Goal: Task Accomplishment & Management: Manage account settings

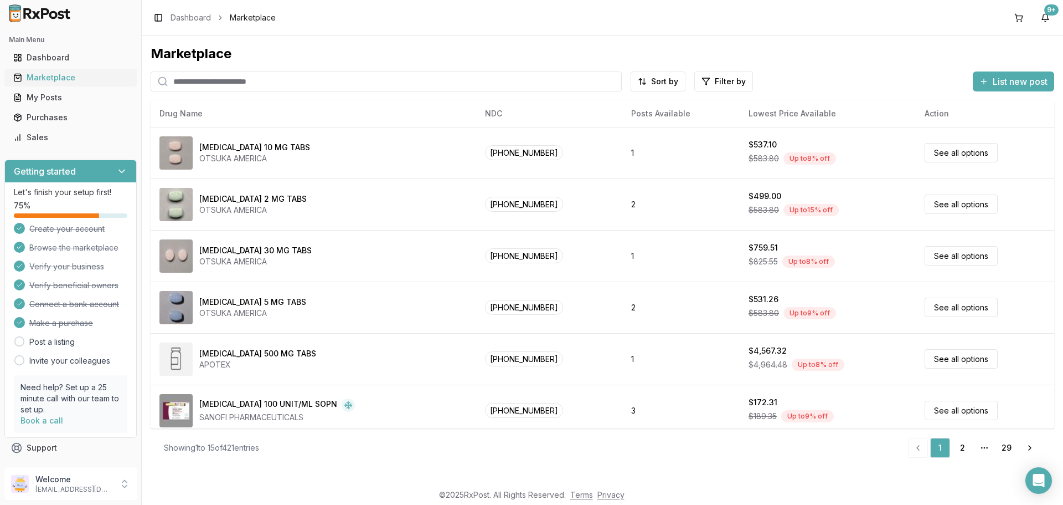
click at [67, 74] on div "Marketplace" at bounding box center [70, 77] width 115 height 11
click at [70, 115] on div "Purchases" at bounding box center [70, 117] width 115 height 11
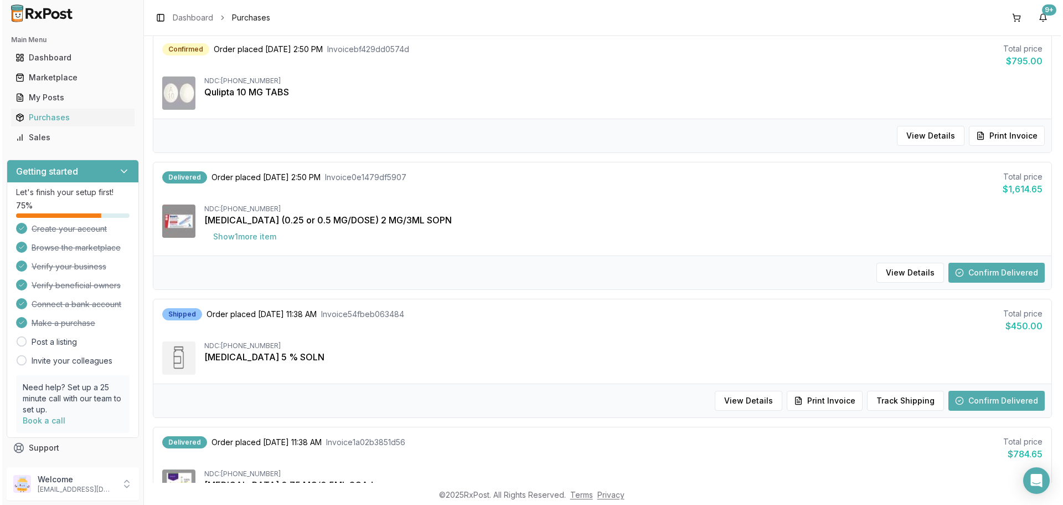
scroll to position [775, 0]
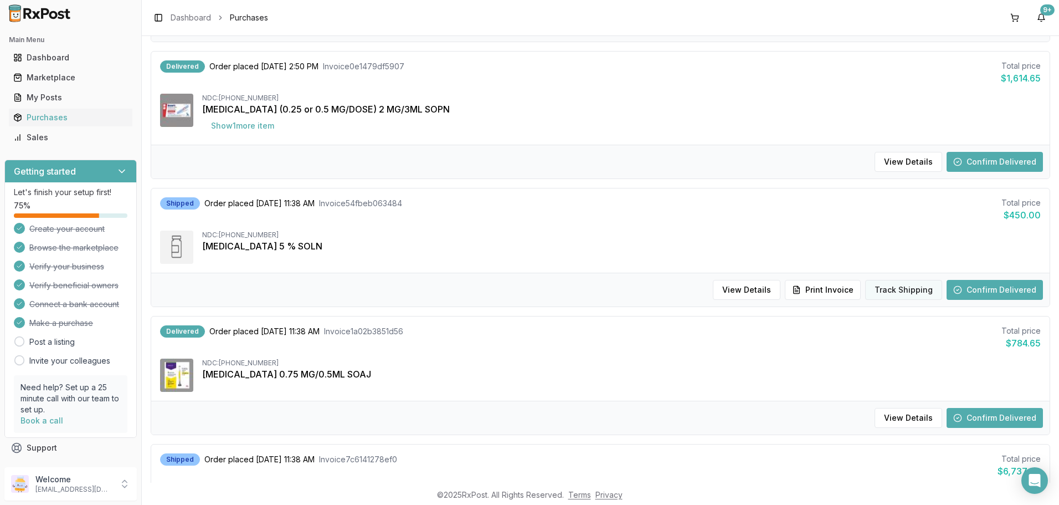
click at [890, 294] on button "Track Shipping" at bounding box center [903, 290] width 77 height 20
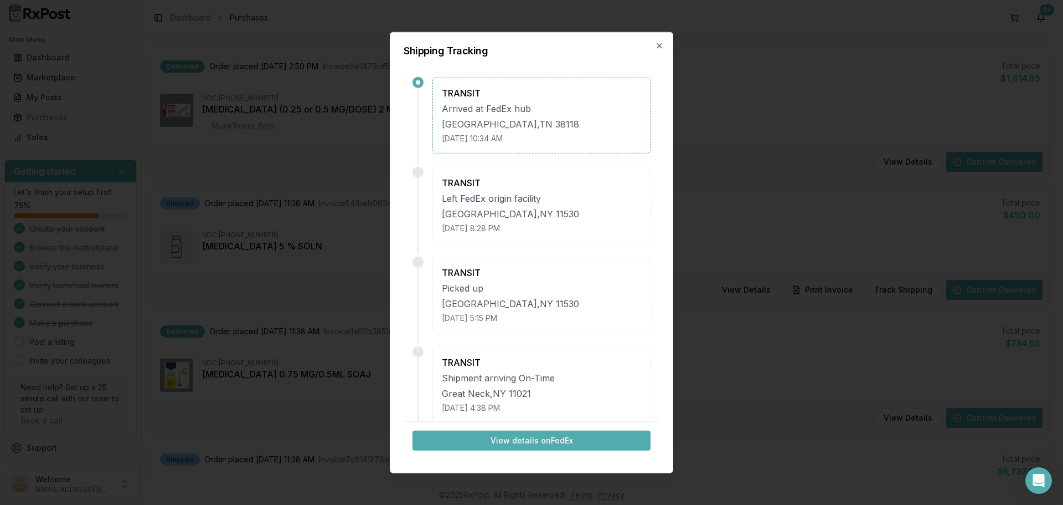
click at [532, 443] on button "View details on FedEx" at bounding box center [532, 440] width 238 height 20
click at [662, 50] on div "Shipping Tracking TRANSIT Arrived at FedEx hub Memphis , TN 38118 September 11,…" at bounding box center [532, 252] width 284 height 441
click at [658, 42] on icon "button" at bounding box center [659, 45] width 9 height 9
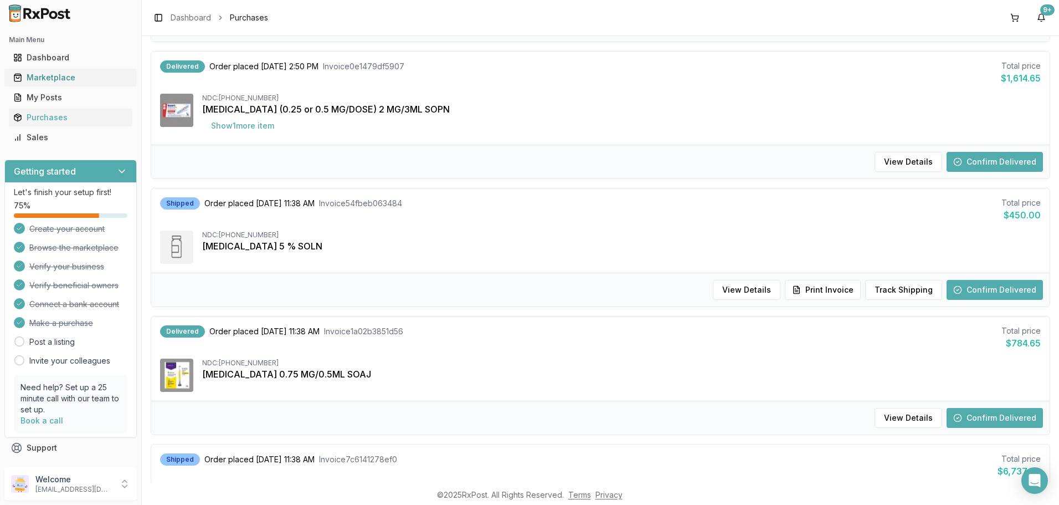
click at [54, 78] on div "Marketplace" at bounding box center [70, 77] width 115 height 11
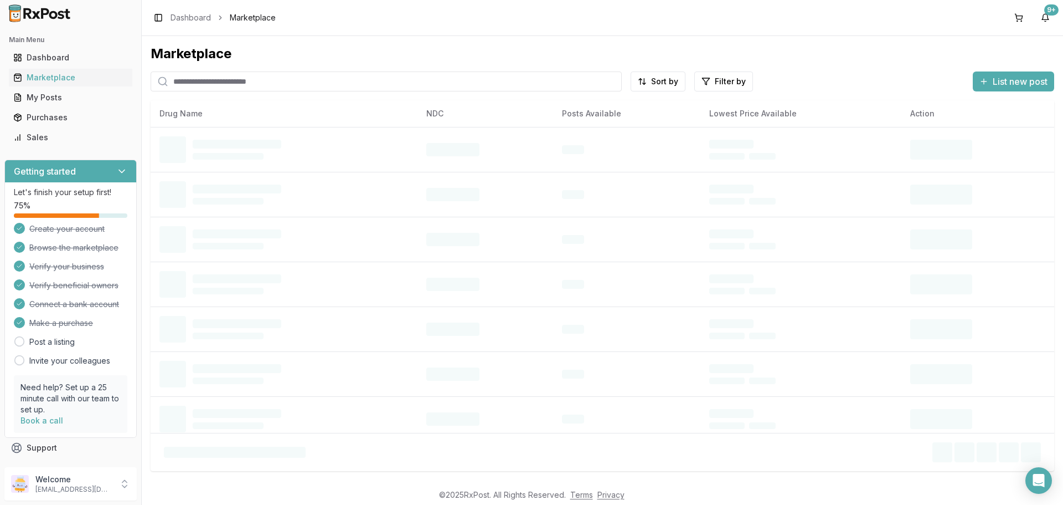
click at [209, 85] on input "search" at bounding box center [386, 81] width 471 height 20
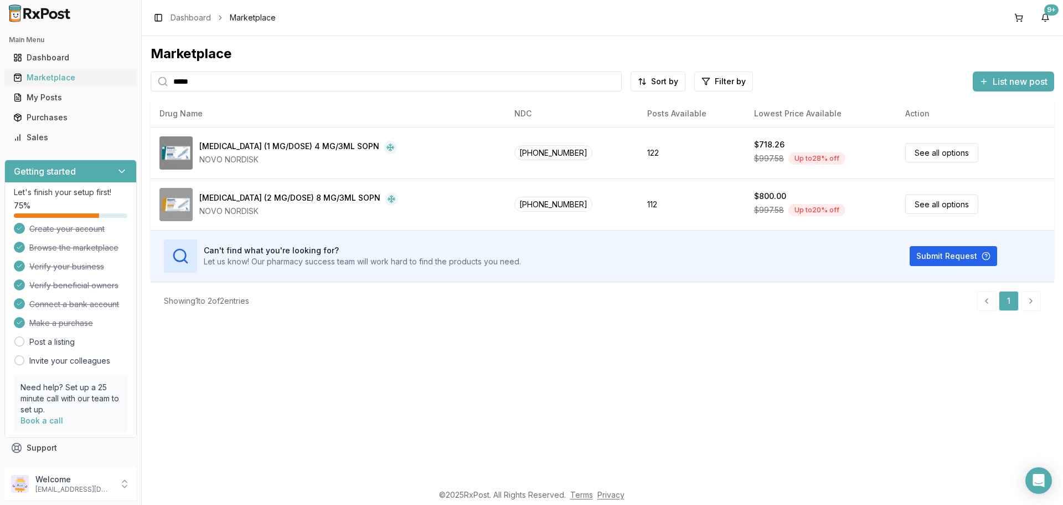
drag, startPoint x: 235, startPoint y: 83, endPoint x: 93, endPoint y: 84, distance: 141.8
click at [93, 83] on div "Main Menu Dashboard Marketplace My Posts Purchases Sales Getting started Let's …" at bounding box center [531, 252] width 1063 height 505
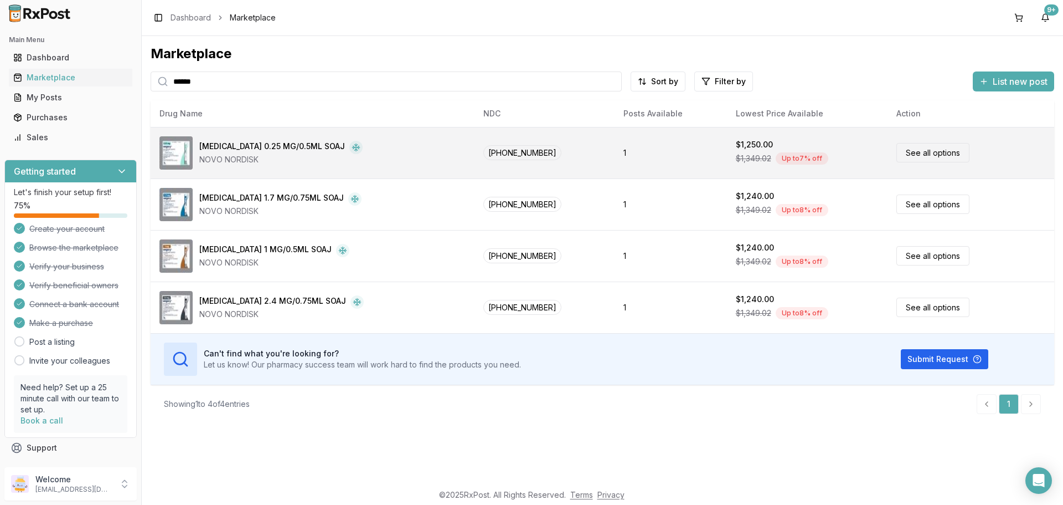
type input "******"
click at [905, 155] on link "See all options" at bounding box center [933, 152] width 73 height 19
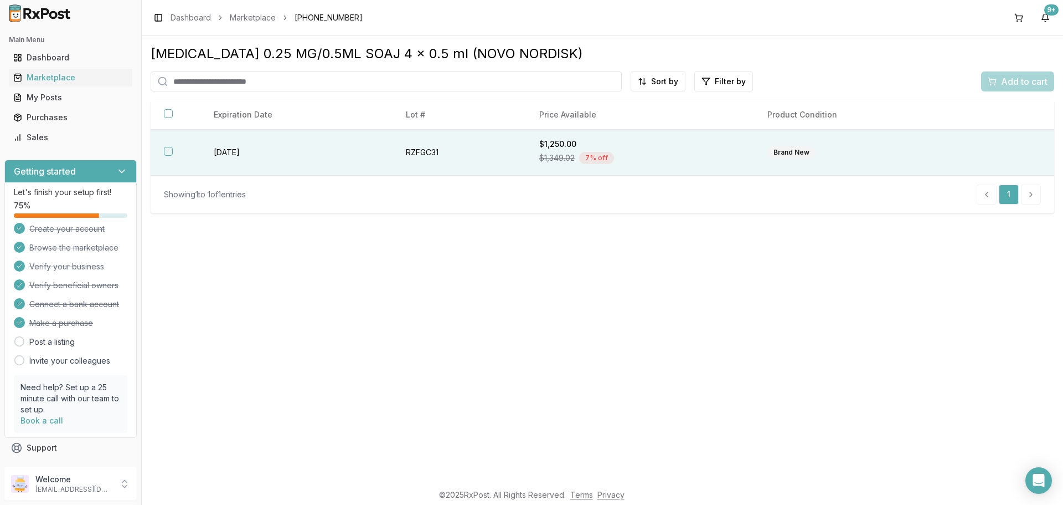
click at [172, 152] on button "button" at bounding box center [168, 151] width 9 height 9
click at [1012, 81] on span "Add to cart" at bounding box center [1024, 81] width 47 height 13
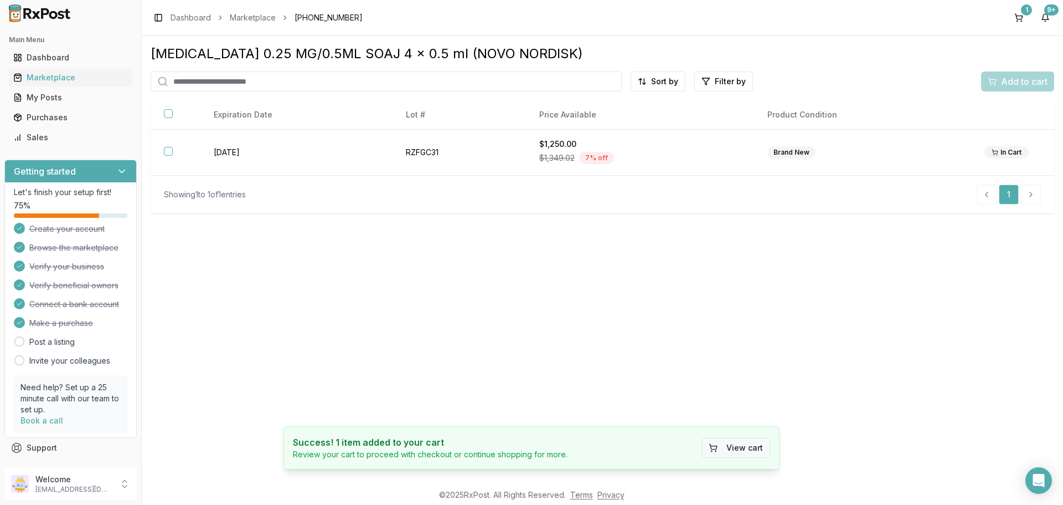
click at [750, 449] on button "View cart" at bounding box center [736, 448] width 69 height 20
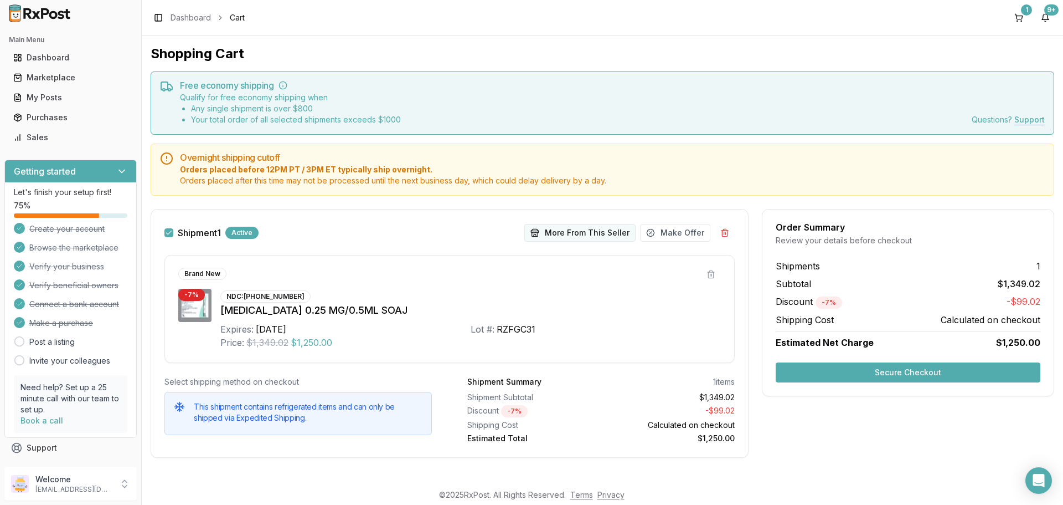
click at [573, 235] on button "More From This Seller" at bounding box center [579, 233] width 111 height 18
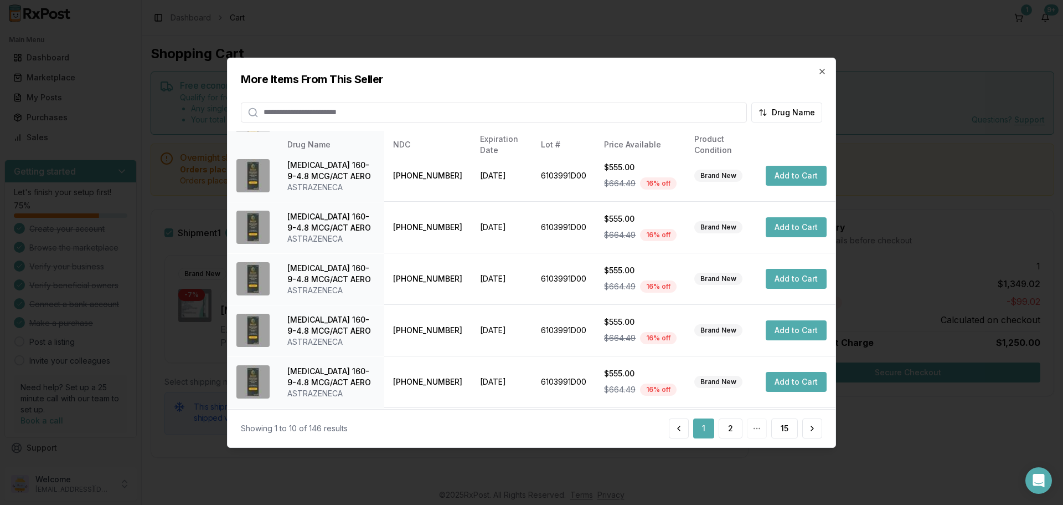
scroll to position [264, 0]
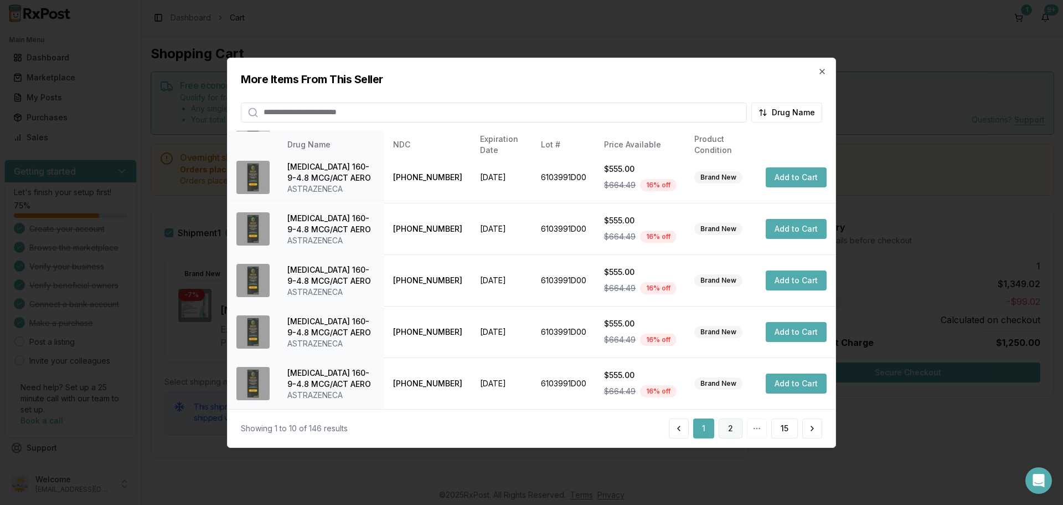
click at [723, 429] on button "2" at bounding box center [731, 428] width 24 height 20
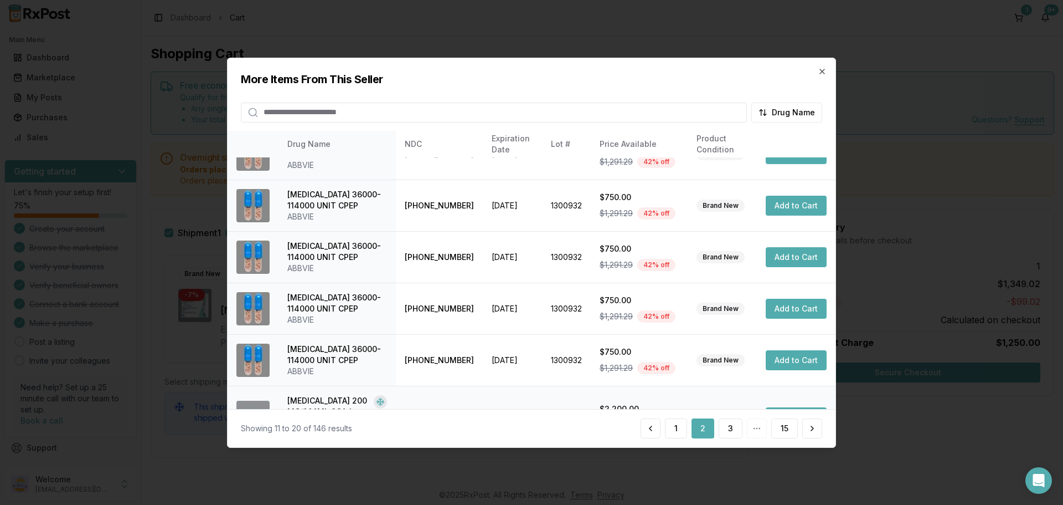
scroll to position [275, 0]
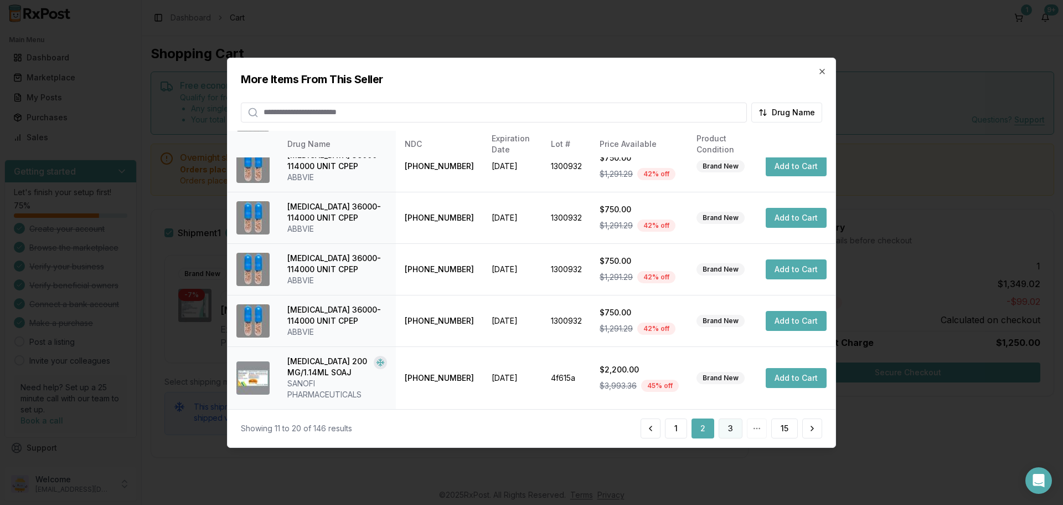
click at [724, 426] on button "3" at bounding box center [731, 428] width 24 height 20
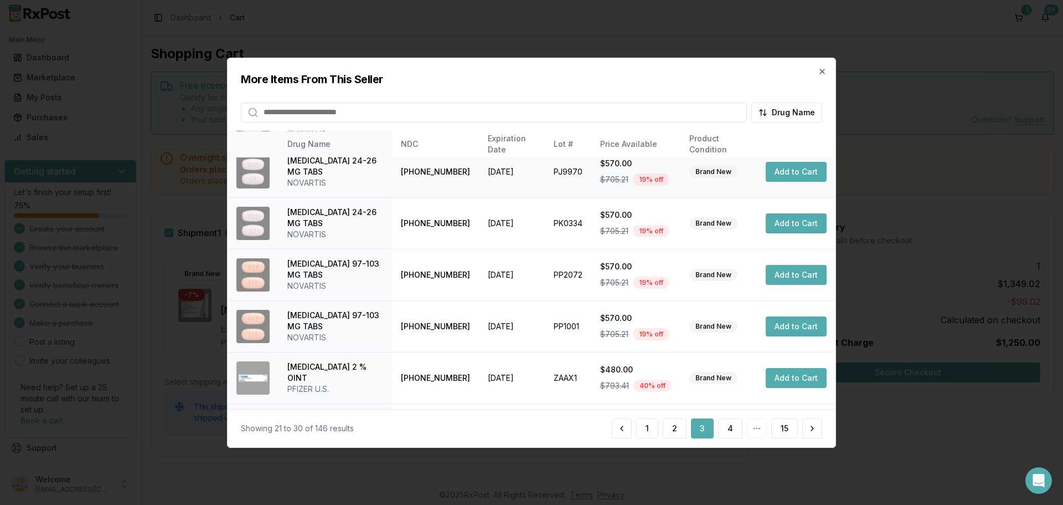
scroll to position [264, 0]
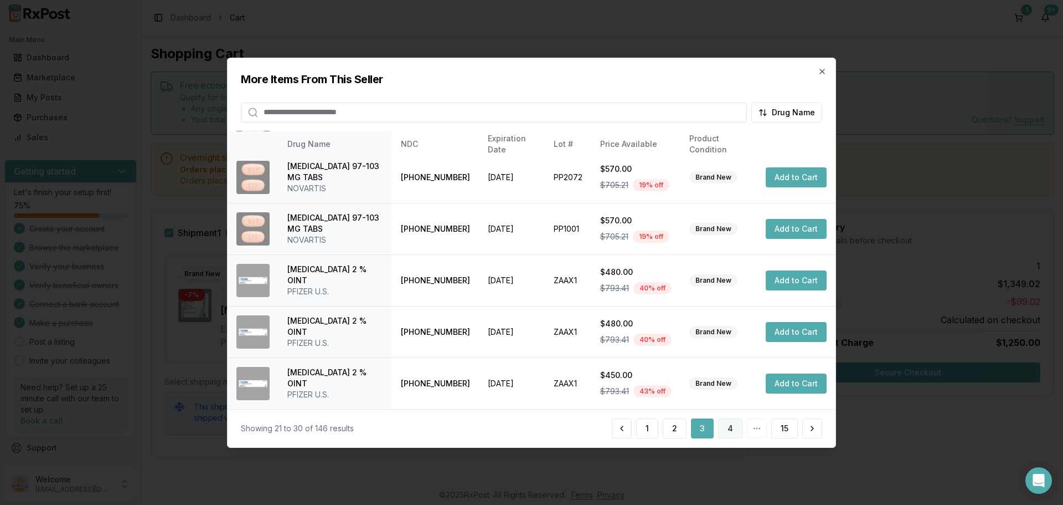
click at [734, 426] on button "4" at bounding box center [730, 428] width 24 height 20
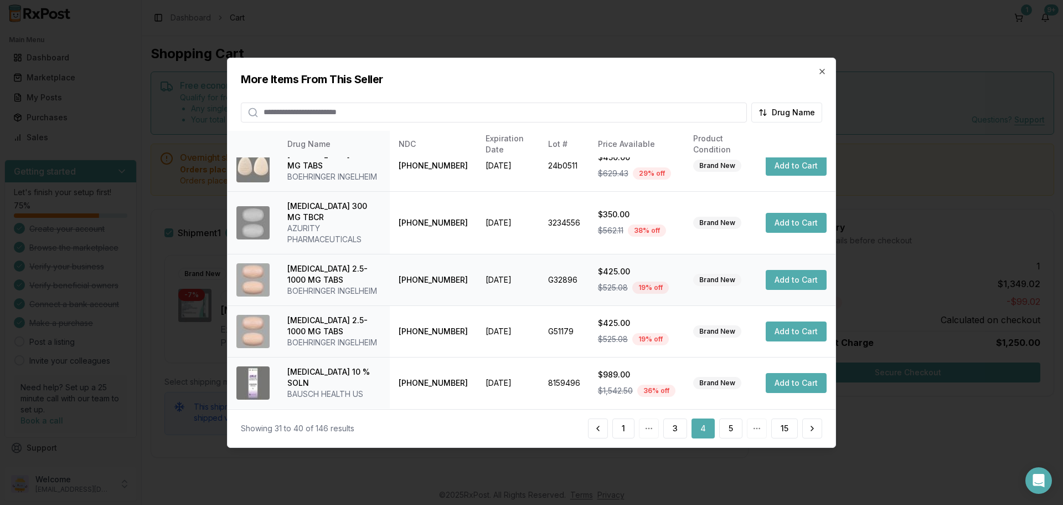
scroll to position [286, 0]
click at [730, 431] on button "5" at bounding box center [730, 428] width 23 height 20
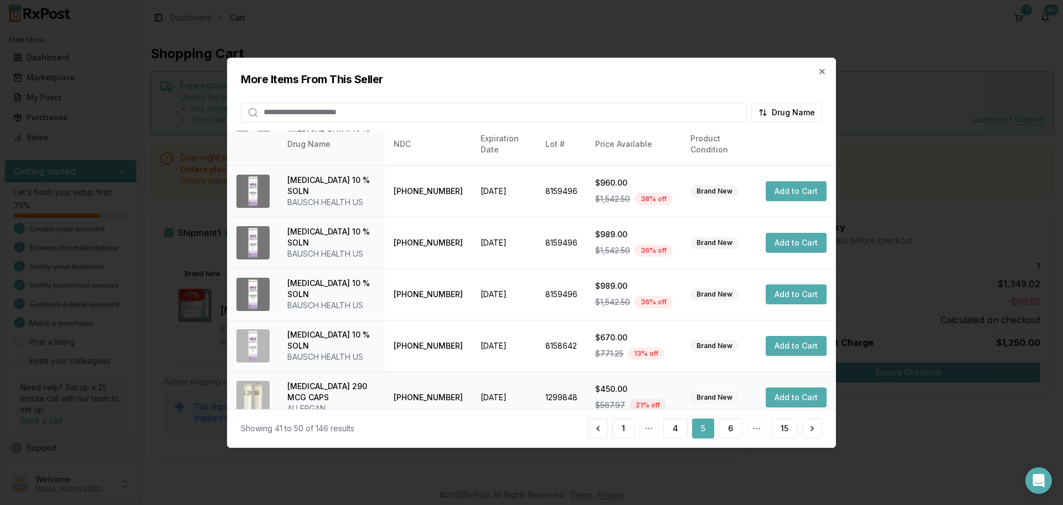
scroll to position [264, 0]
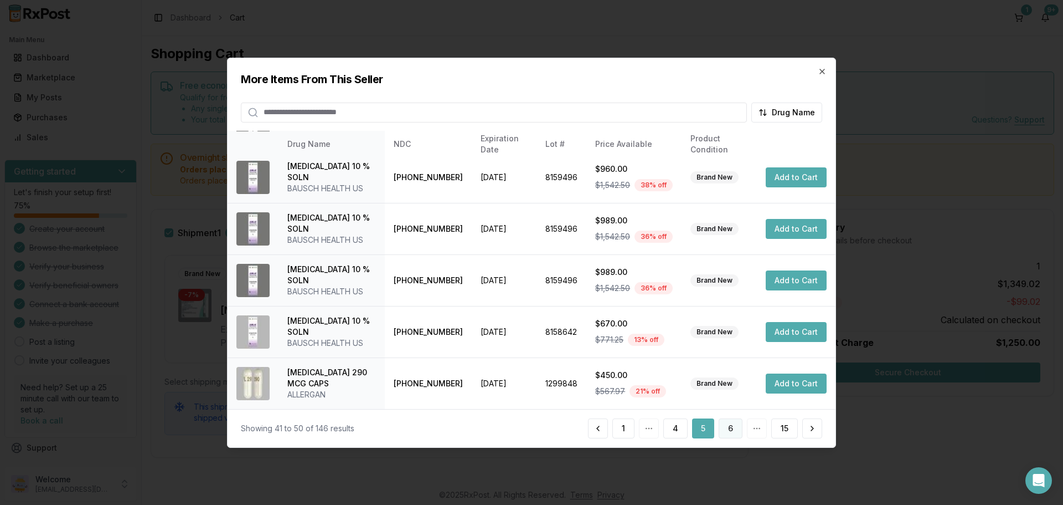
click at [730, 432] on button "6" at bounding box center [731, 428] width 24 height 20
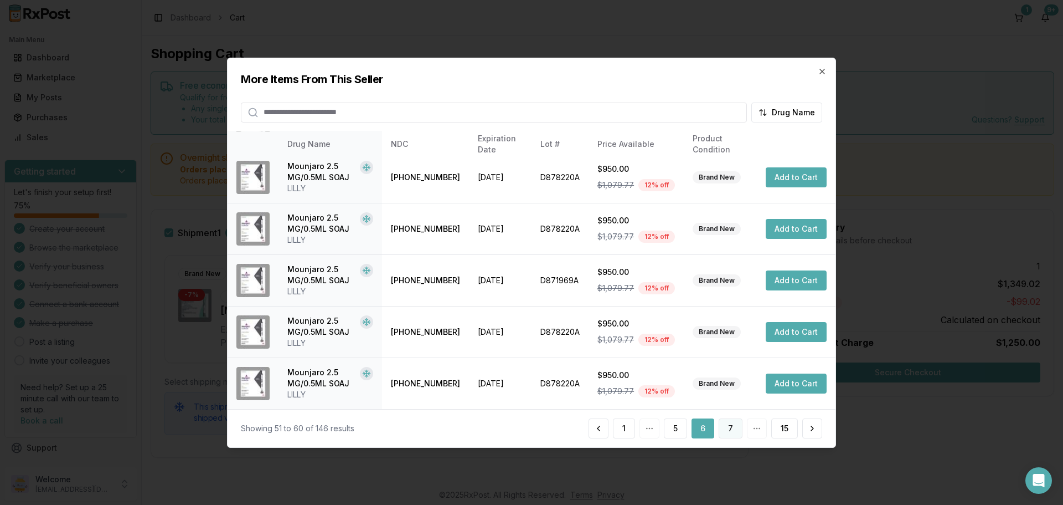
click at [739, 426] on button "7" at bounding box center [731, 428] width 24 height 20
click at [722, 423] on button "8" at bounding box center [731, 428] width 24 height 20
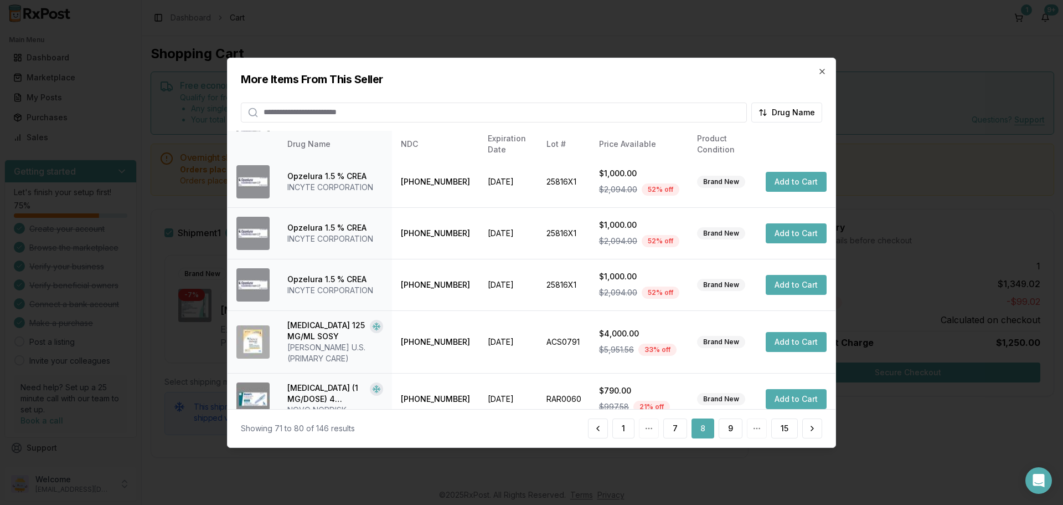
scroll to position [275, 0]
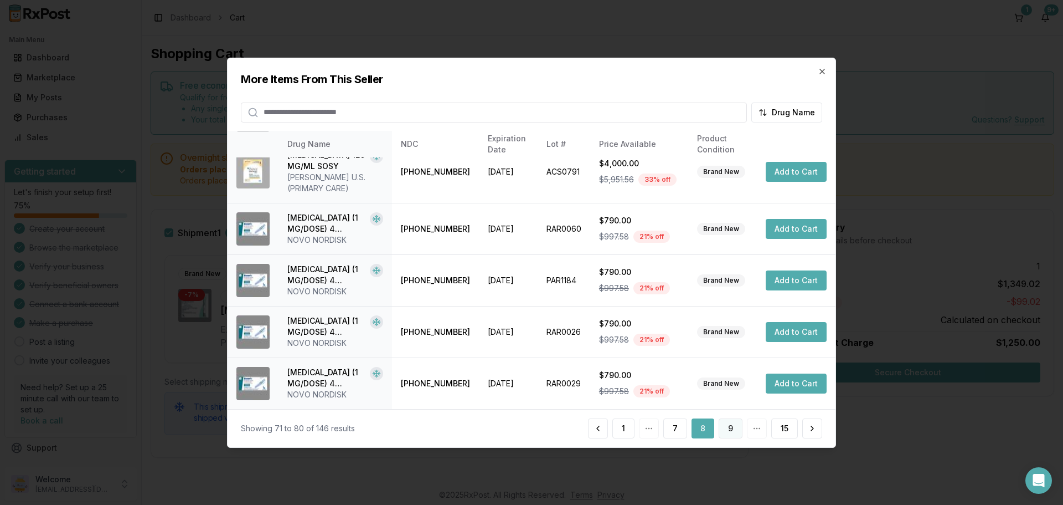
click at [726, 425] on button "9" at bounding box center [731, 428] width 24 height 20
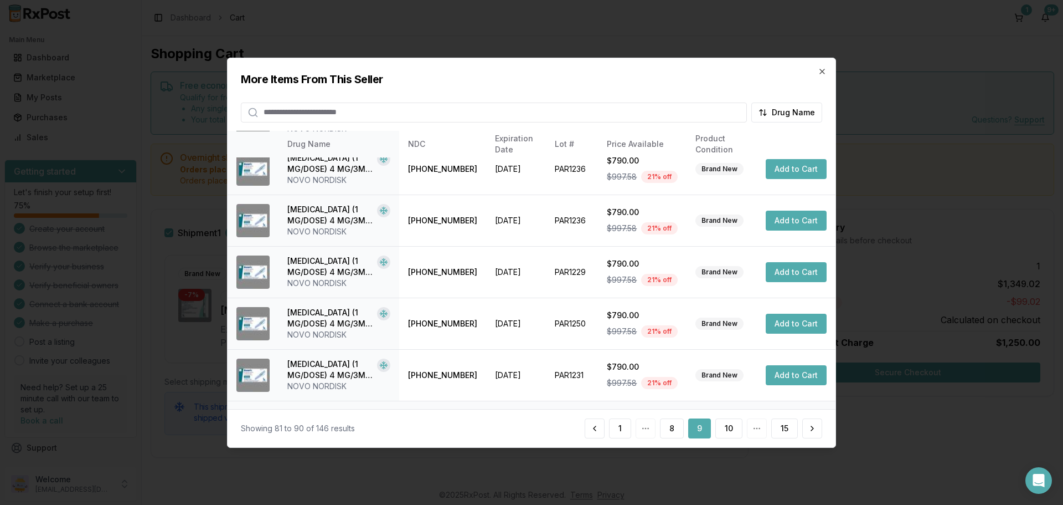
scroll to position [264, 0]
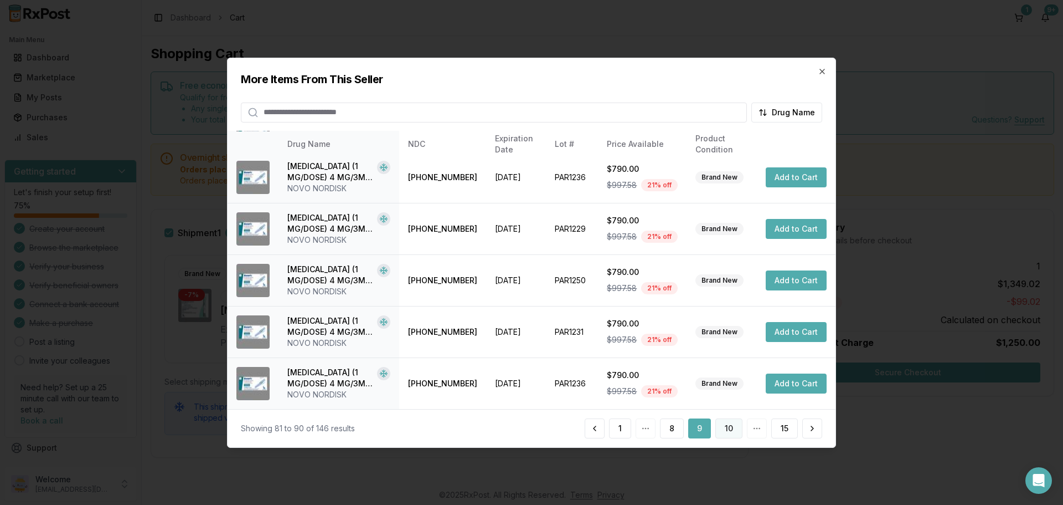
click at [730, 429] on button "10" at bounding box center [729, 428] width 27 height 20
click at [732, 428] on button "11" at bounding box center [729, 428] width 25 height 20
click at [725, 429] on button "12" at bounding box center [729, 428] width 27 height 20
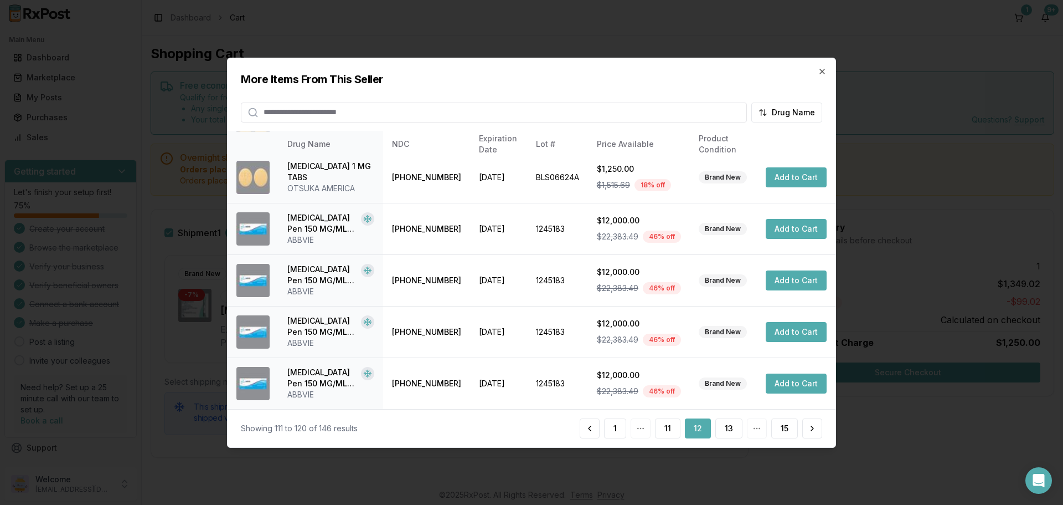
click at [817, 74] on h2 "More Items From This Seller" at bounding box center [531, 79] width 581 height 16
click at [820, 74] on icon "button" at bounding box center [822, 70] width 9 height 9
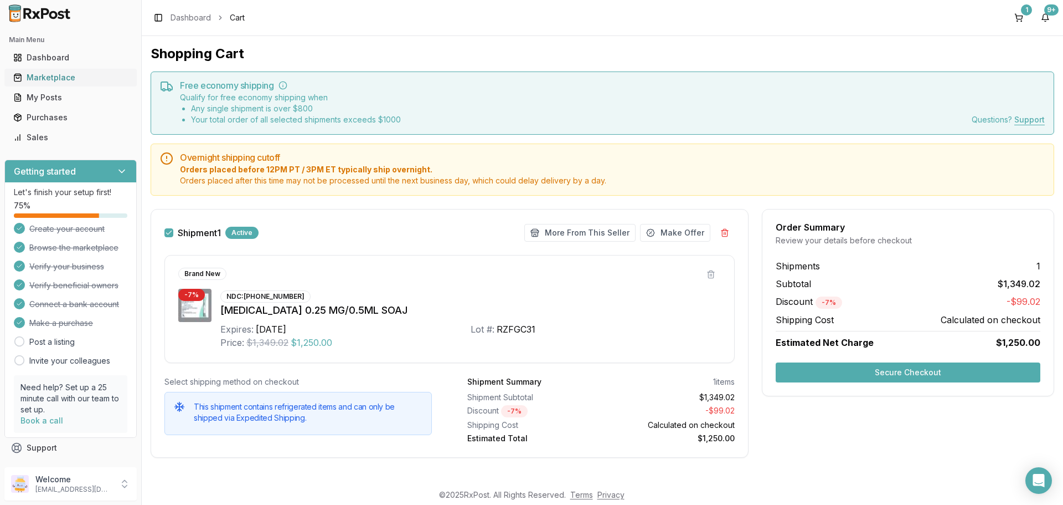
click at [69, 74] on div "Marketplace" at bounding box center [70, 77] width 115 height 11
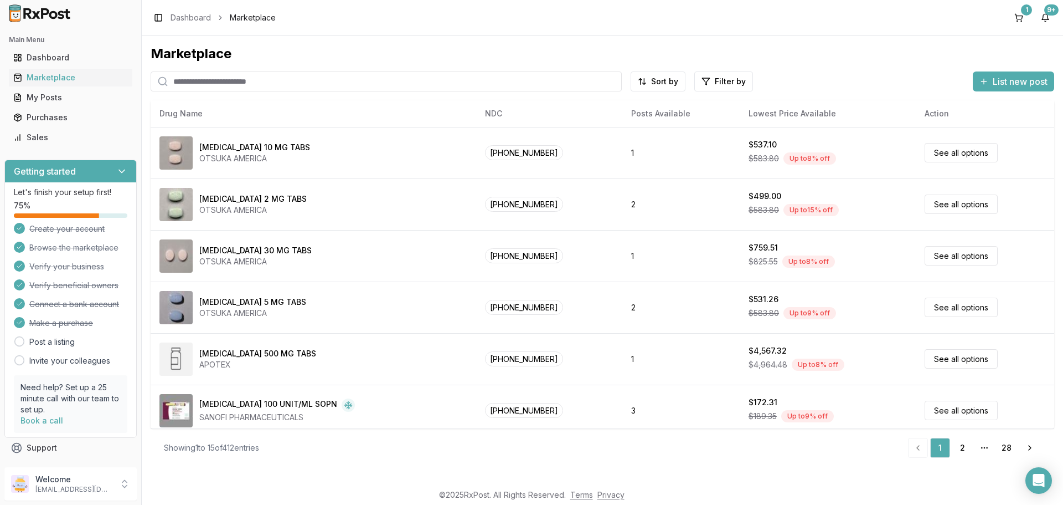
click at [244, 78] on input "search" at bounding box center [386, 81] width 471 height 20
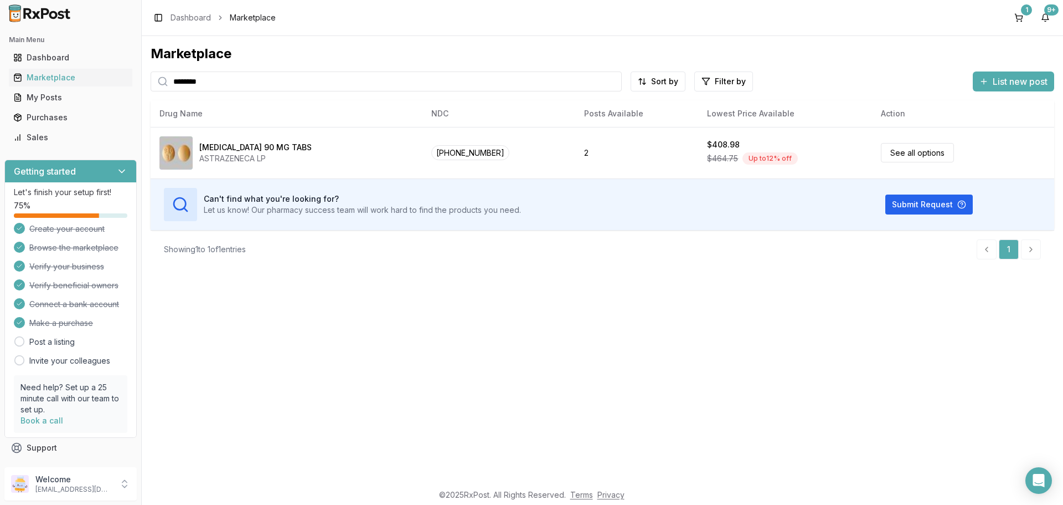
type input "********"
click at [1048, 19] on button "9+" at bounding box center [1046, 18] width 18 height 18
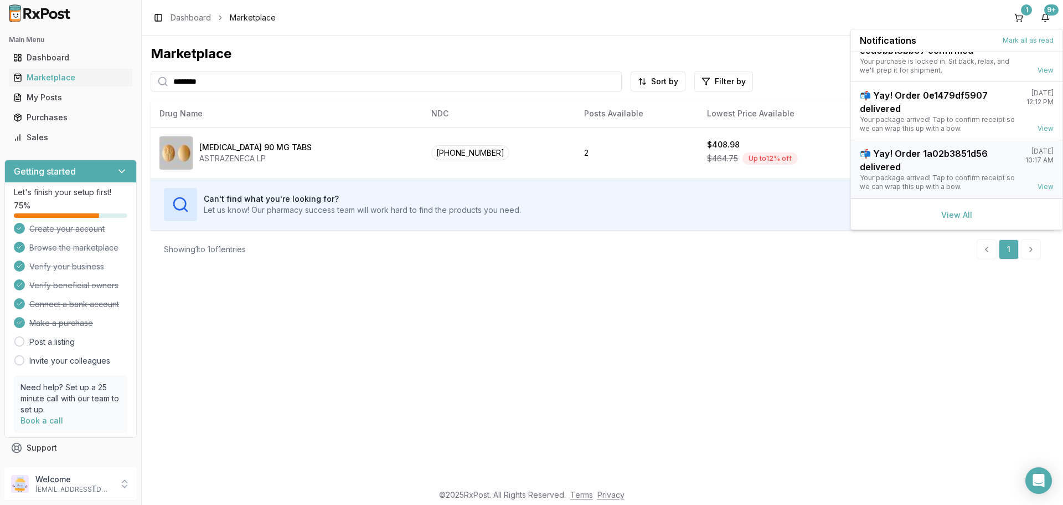
scroll to position [145, 0]
click at [945, 215] on link "View All" at bounding box center [956, 213] width 31 height 9
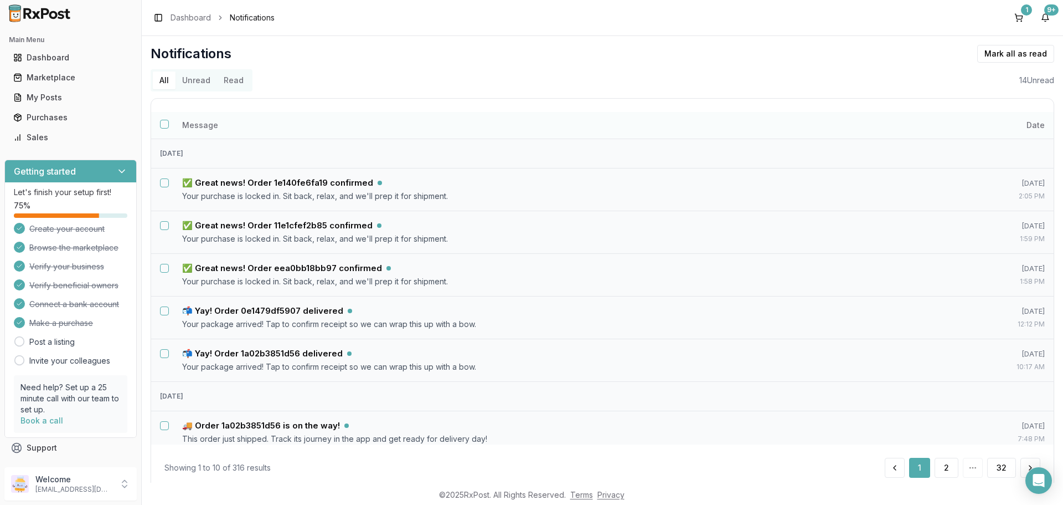
click at [167, 127] on button "Select all notifications" at bounding box center [164, 124] width 9 height 9
click at [164, 122] on button "Select all notifications" at bounding box center [164, 124] width 9 height 9
click at [164, 184] on button "Select notification: ✅ Great news! Order 1e140fe6fa19 confirmed" at bounding box center [164, 182] width 9 height 9
click at [170, 228] on td at bounding box center [162, 225] width 22 height 27
click at [165, 274] on td at bounding box center [162, 268] width 22 height 27
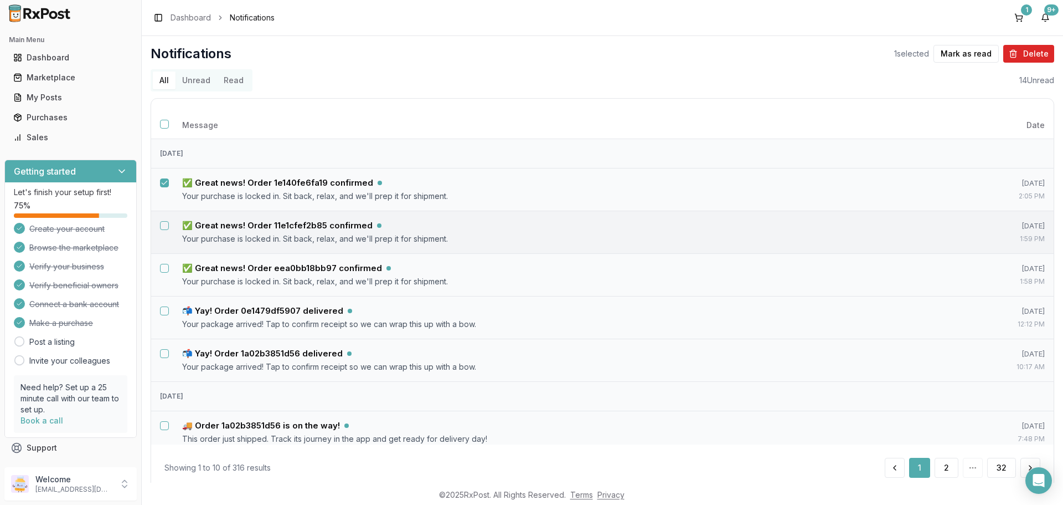
click at [164, 223] on button "Select notification: ✅ Great news! Order 11e1cfef2b85 confirmed" at bounding box center [164, 225] width 9 height 9
click at [166, 266] on button "Select notification: ✅ Great news! Order eea0bb18bb97 confirmed" at bounding box center [164, 268] width 9 height 9
click at [964, 56] on button "Mark as read" at bounding box center [966, 54] width 65 height 18
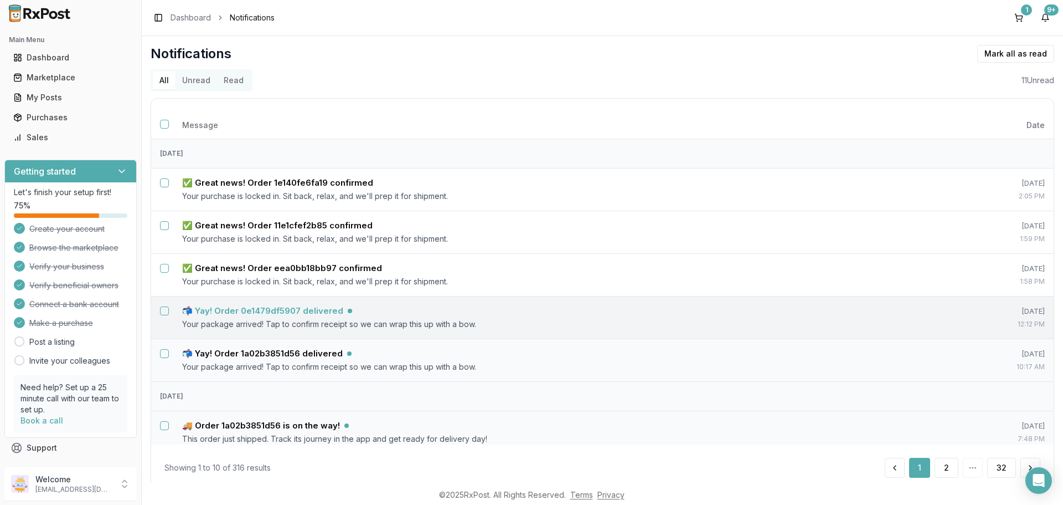
click at [334, 313] on h5 "📬 Yay! Order 0e1479df5907 delivered" at bounding box center [262, 310] width 161 height 11
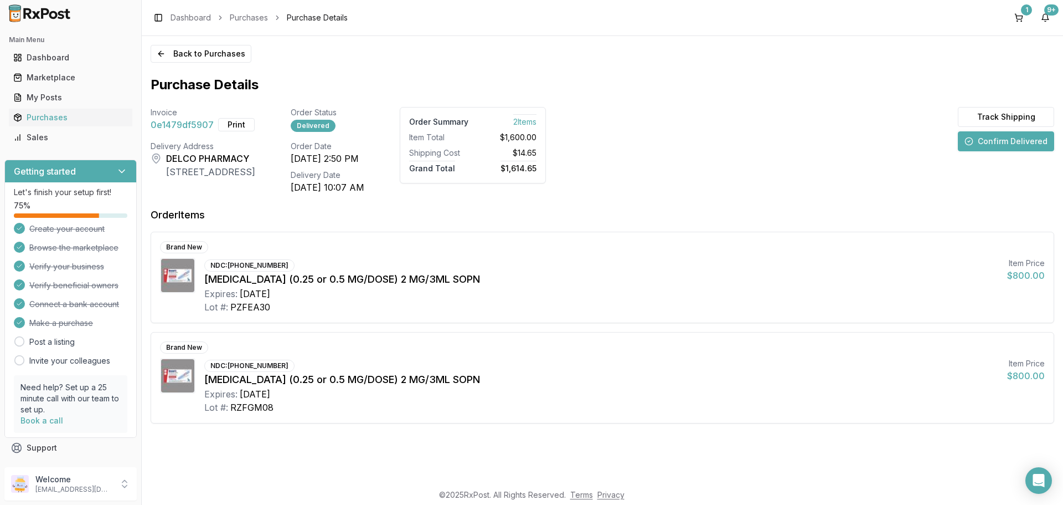
click at [995, 141] on button "Confirm Delivered" at bounding box center [1006, 141] width 96 height 20
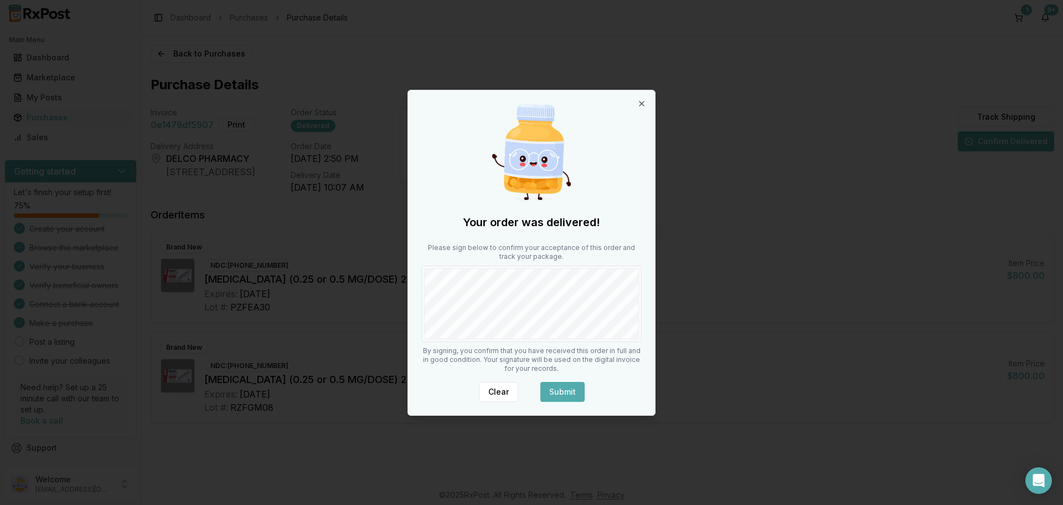
click at [570, 387] on button "Submit" at bounding box center [563, 392] width 44 height 20
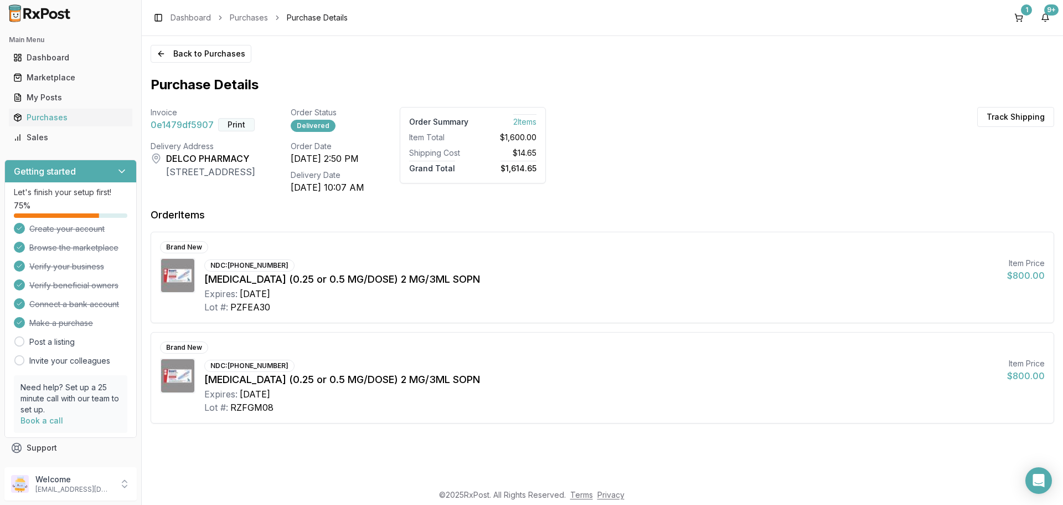
click at [232, 124] on button "Print" at bounding box center [236, 124] width 37 height 13
click at [1047, 12] on div "9+" at bounding box center [1051, 9] width 14 height 11
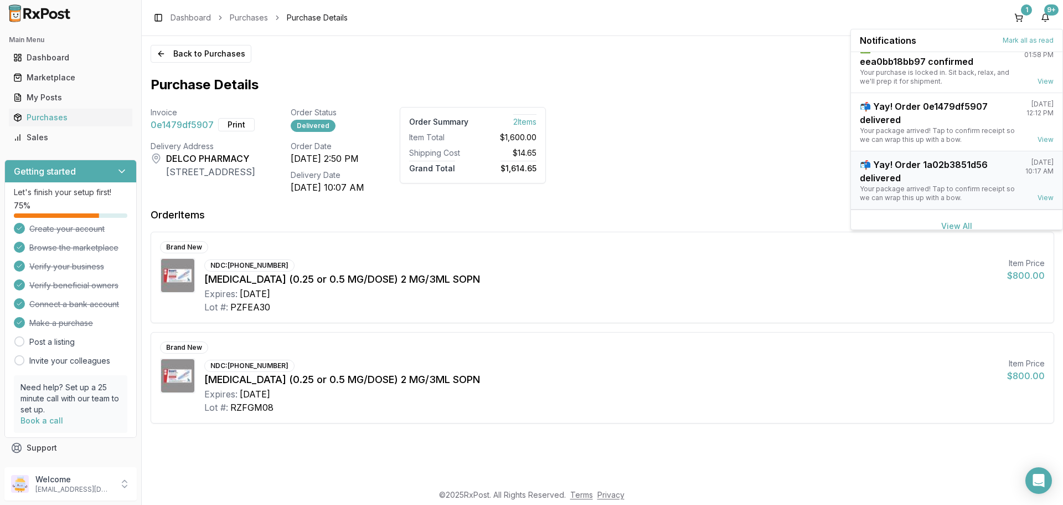
scroll to position [145, 0]
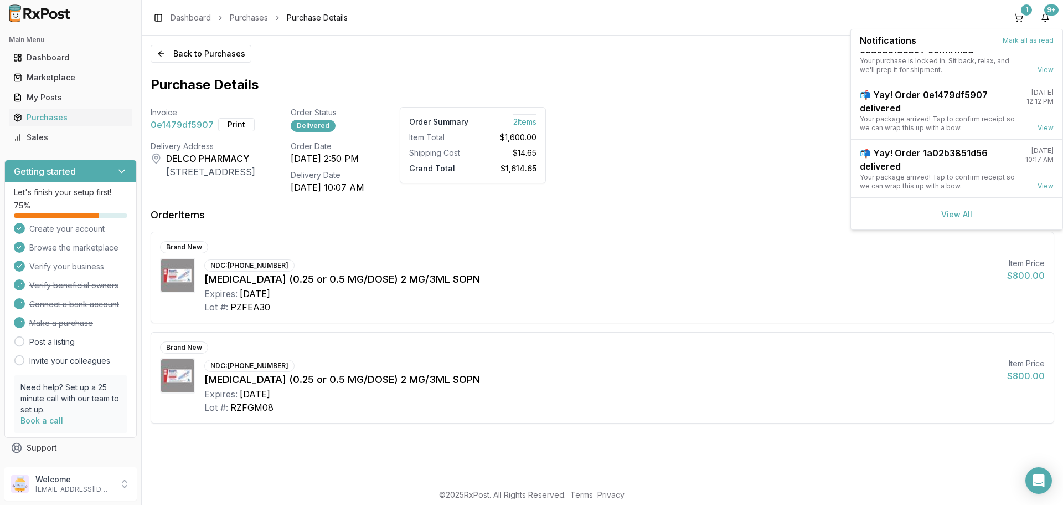
click at [964, 210] on link "View All" at bounding box center [956, 213] width 31 height 9
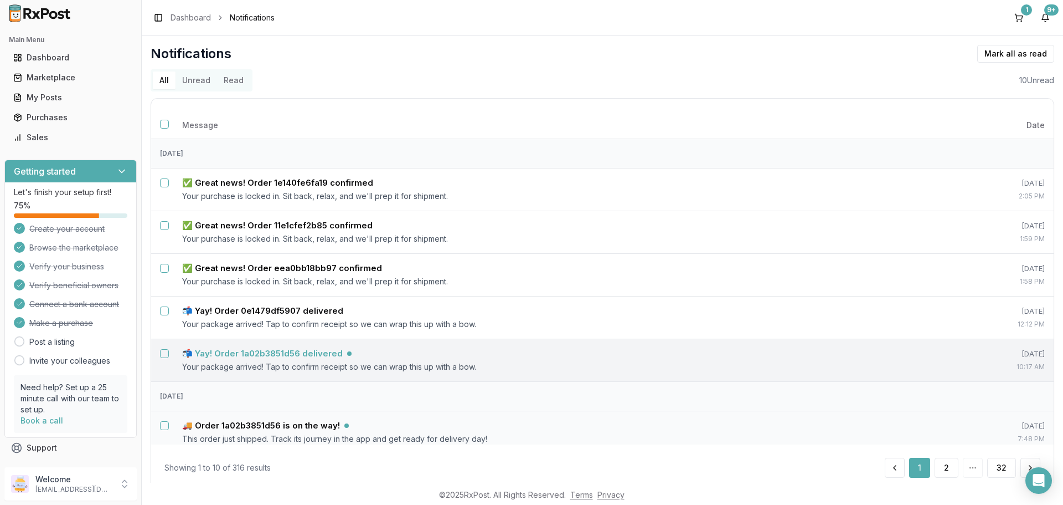
click at [237, 349] on h5 "📬 Yay! Order 1a02b3851d56 delivered" at bounding box center [262, 353] width 161 height 11
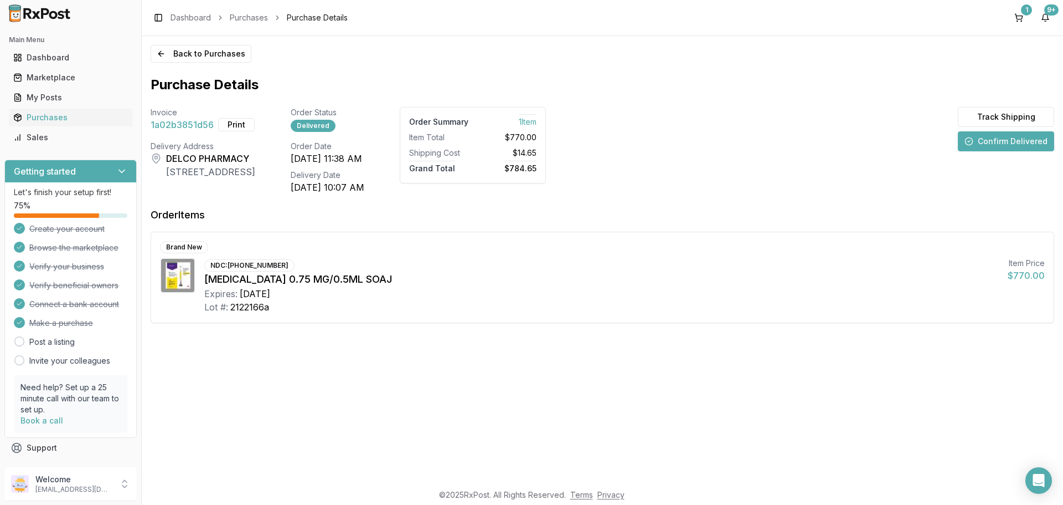
click at [980, 142] on button "Confirm Delivered" at bounding box center [1006, 141] width 96 height 20
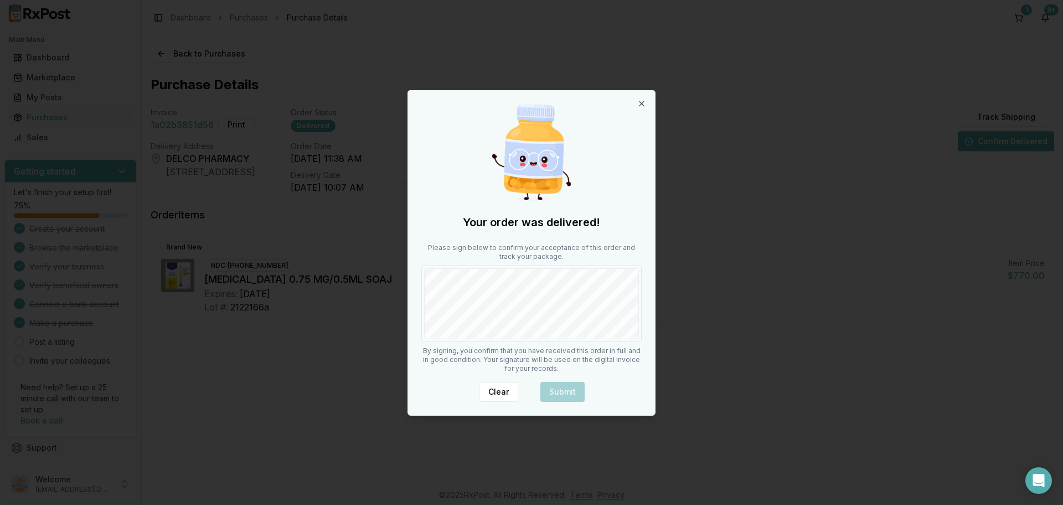
click at [607, 341] on div at bounding box center [531, 303] width 220 height 76
drag, startPoint x: 557, startPoint y: 391, endPoint x: 539, endPoint y: 341, distance: 53.4
click at [557, 390] on button "Submit" at bounding box center [563, 392] width 44 height 20
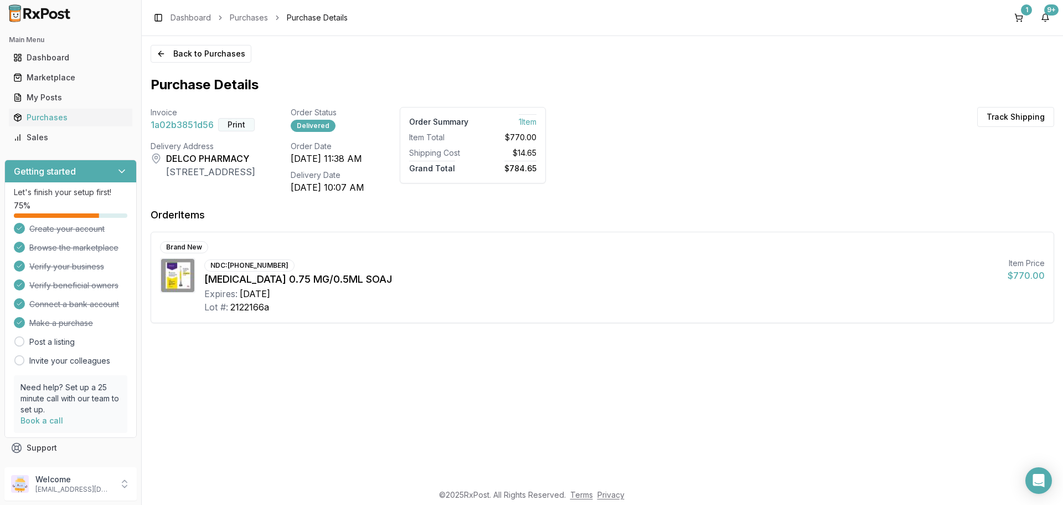
click at [238, 126] on button "Print" at bounding box center [236, 124] width 37 height 13
click at [1047, 13] on div "9+" at bounding box center [1051, 9] width 14 height 11
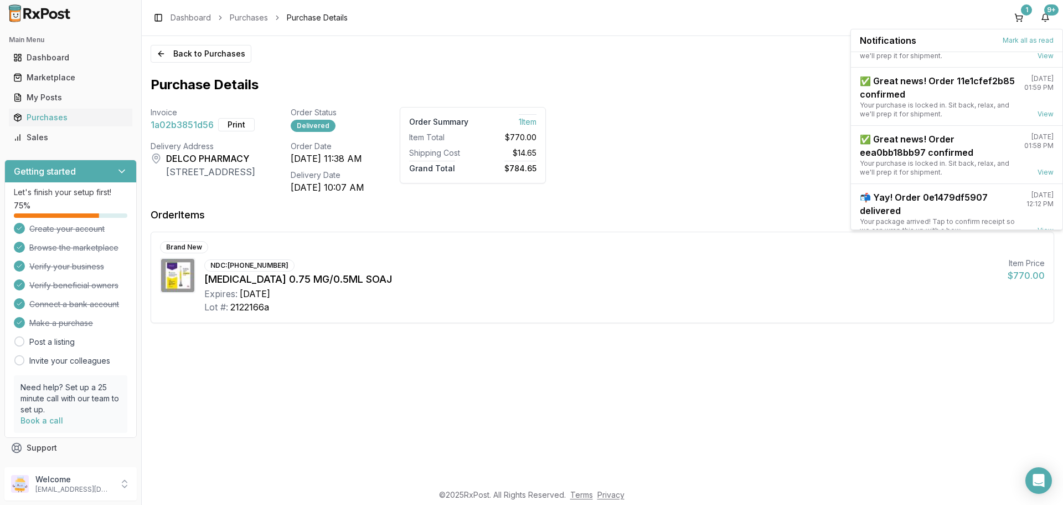
scroll to position [145, 0]
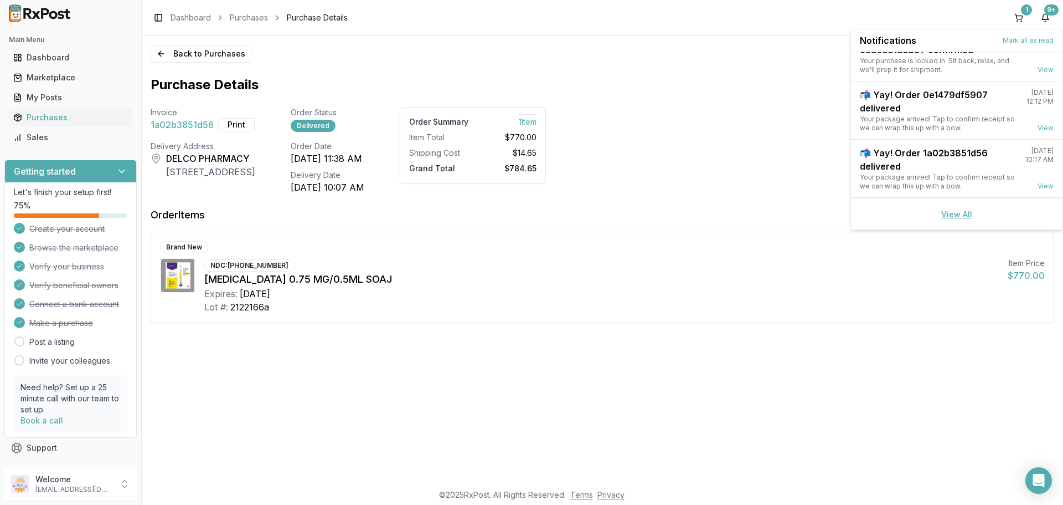
click at [959, 218] on link "View All" at bounding box center [956, 213] width 31 height 9
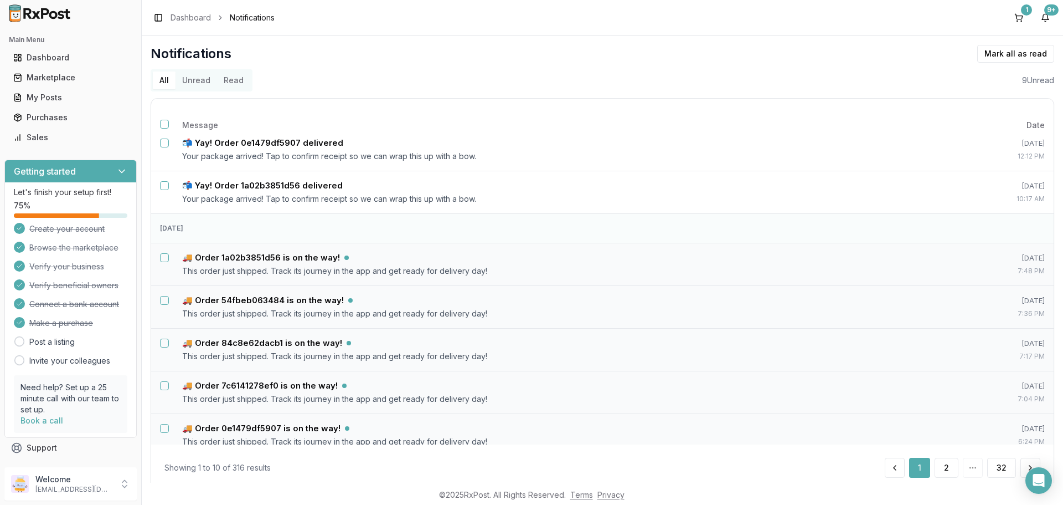
scroll to position [179, 0]
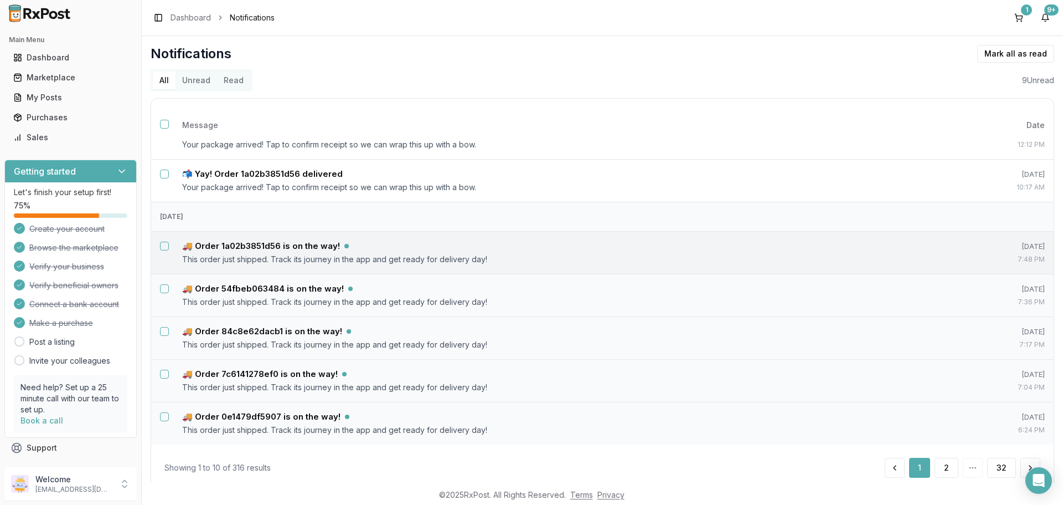
click at [163, 249] on button "Select notification: 🚚 Order 1a02b3851d56 is on the way!" at bounding box center [164, 245] width 9 height 9
click at [163, 293] on td at bounding box center [162, 288] width 22 height 27
drag, startPoint x: 165, startPoint y: 288, endPoint x: 168, endPoint y: 325, distance: 36.7
click at [164, 290] on button "Select notification: 🚚 Order 54fbeb063484 is on the way!" at bounding box center [164, 288] width 9 height 9
click at [169, 332] on td at bounding box center [162, 331] width 22 height 27
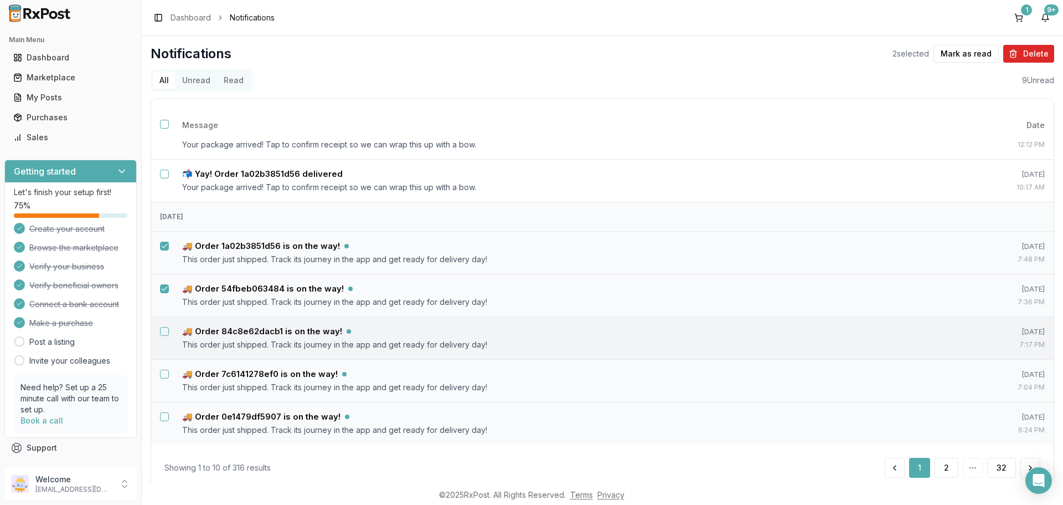
click at [166, 332] on button "Select notification: 🚚 Order 84c8e62dacb1 is on the way!" at bounding box center [164, 331] width 9 height 9
click at [165, 374] on button "Select notification: 🚚 Order 7c6141278ef0 is on the way!" at bounding box center [164, 373] width 9 height 9
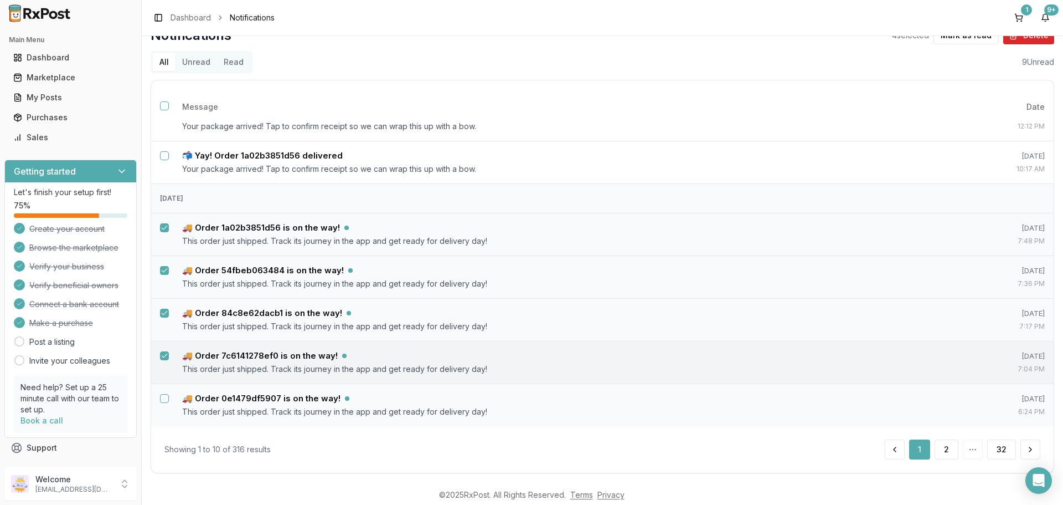
scroll to position [27, 0]
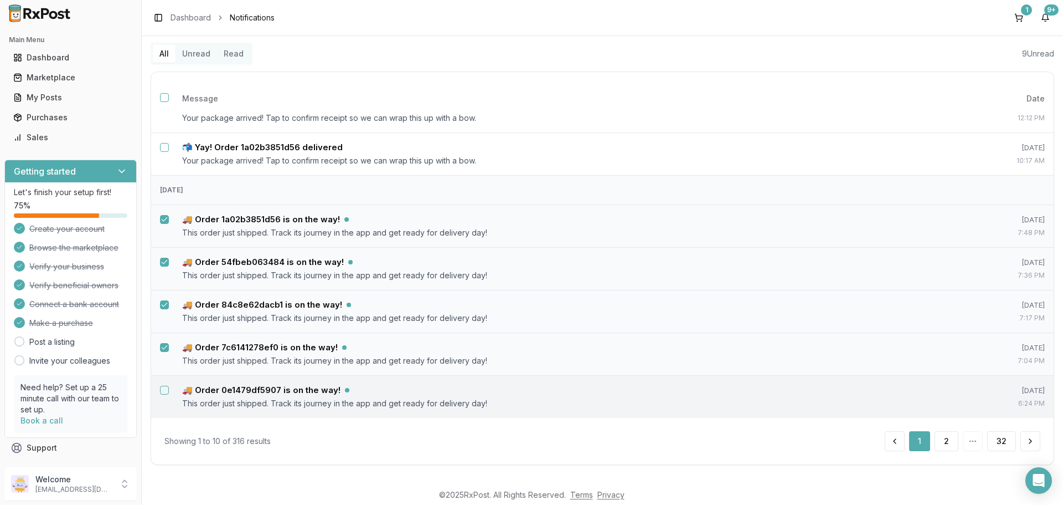
click at [167, 391] on button "Select notification: 🚚 Order 0e1479df5907 is on the way!" at bounding box center [164, 389] width 9 height 9
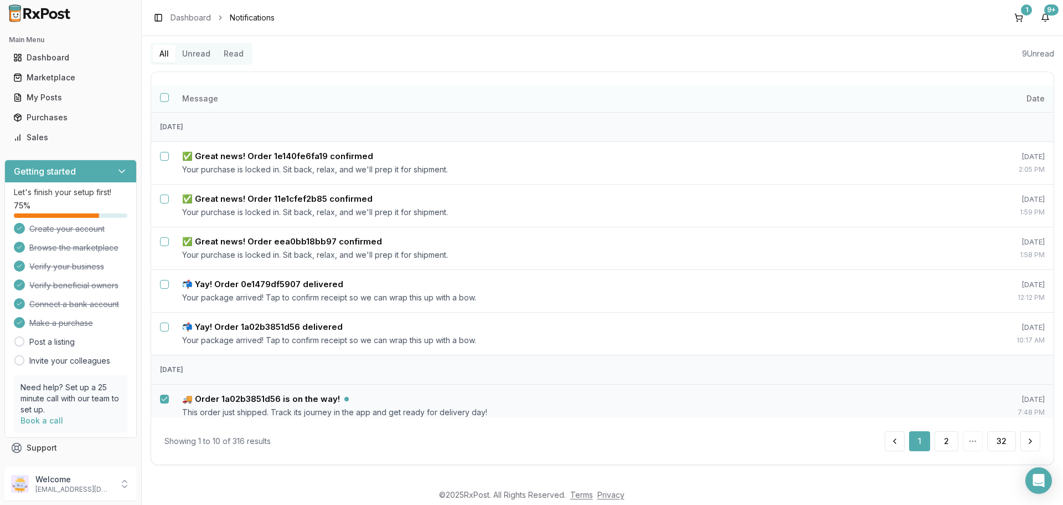
scroll to position [0, 0]
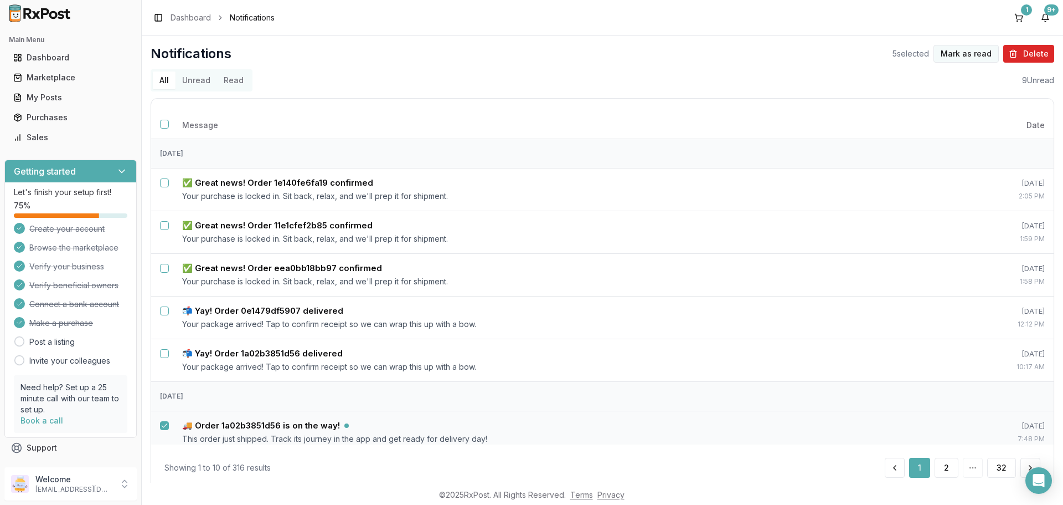
click at [959, 56] on button "Mark as read" at bounding box center [966, 54] width 65 height 18
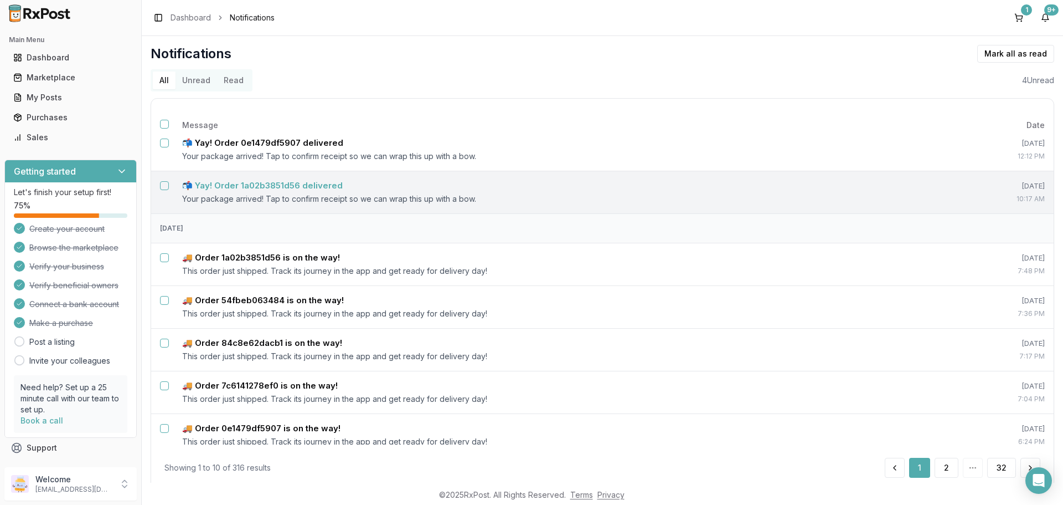
scroll to position [179, 0]
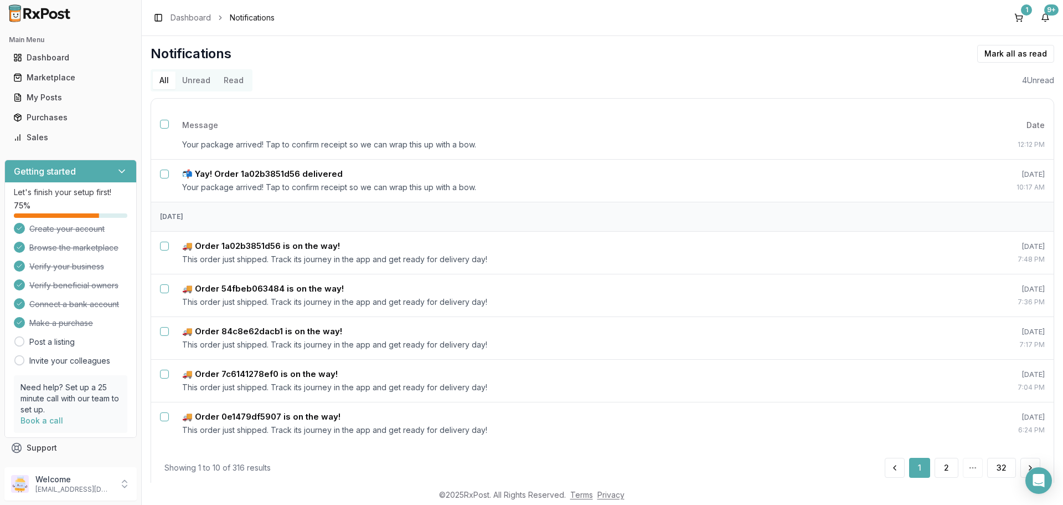
click at [190, 83] on button "Unread" at bounding box center [197, 80] width 42 height 18
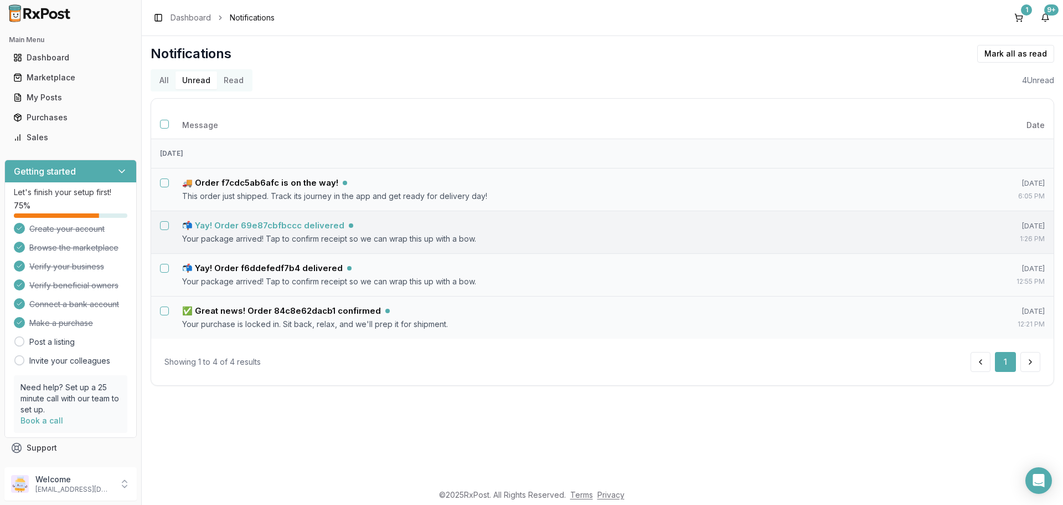
click at [300, 225] on h5 "📬 Yay! Order 69e87cbfbccc delivered" at bounding box center [263, 225] width 162 height 11
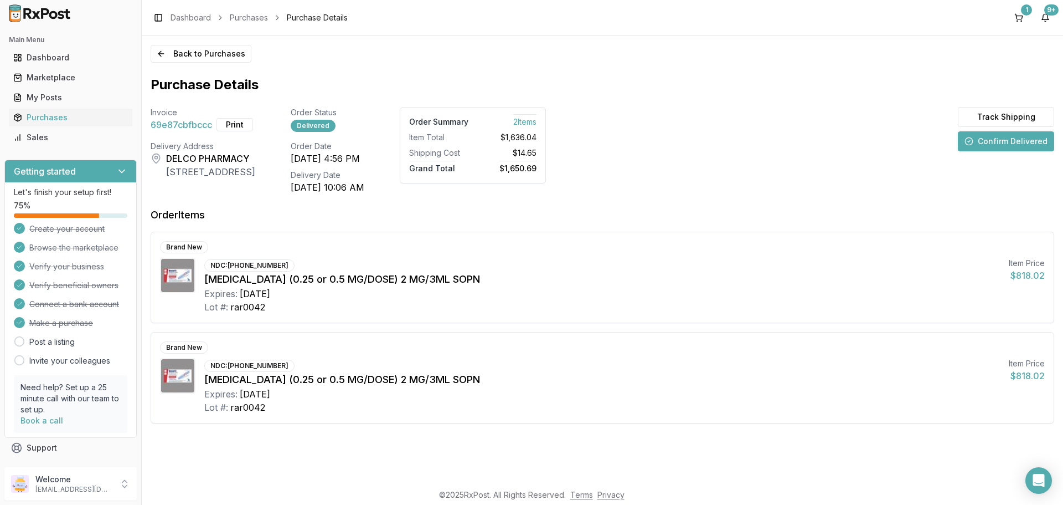
click at [1012, 145] on button "Confirm Delivered" at bounding box center [1006, 141] width 96 height 20
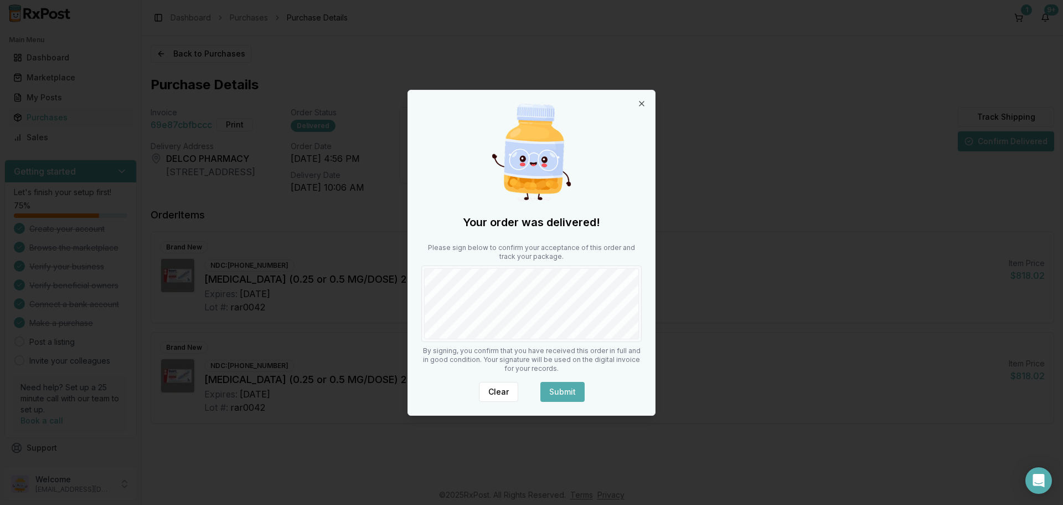
click at [560, 389] on button "Submit" at bounding box center [563, 392] width 44 height 20
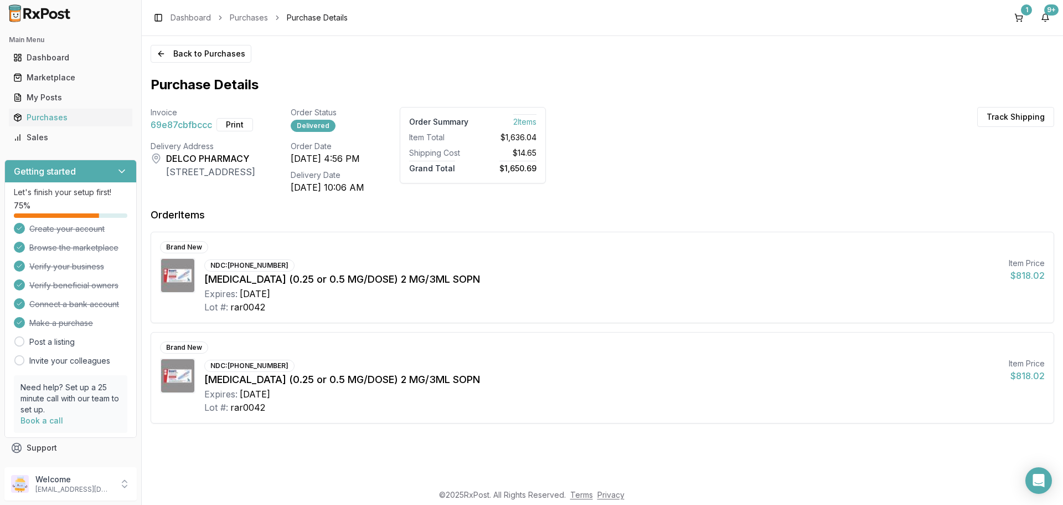
click at [235, 124] on button "Print" at bounding box center [235, 124] width 37 height 13
click at [1044, 20] on button "9+" at bounding box center [1046, 18] width 18 height 18
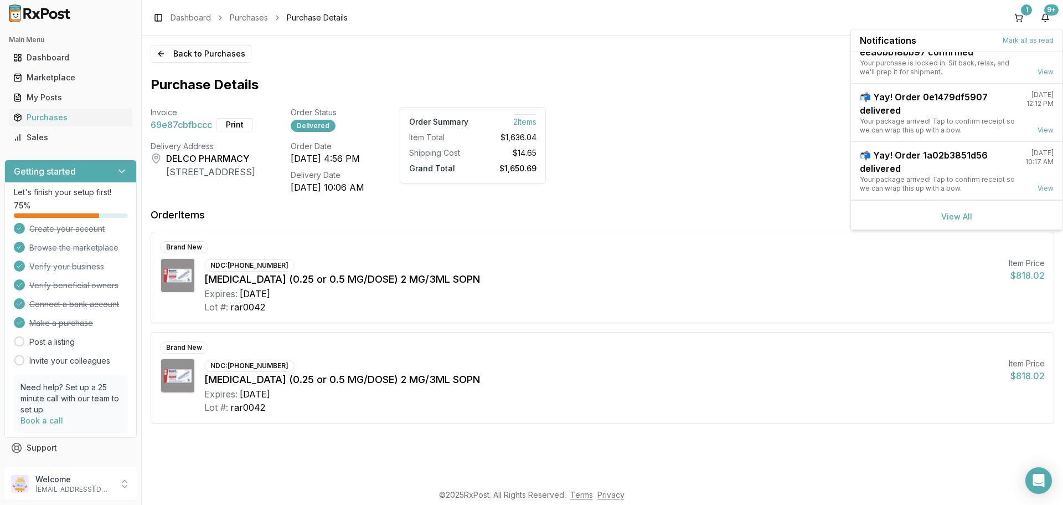
scroll to position [145, 0]
click at [954, 213] on link "View All" at bounding box center [956, 213] width 31 height 9
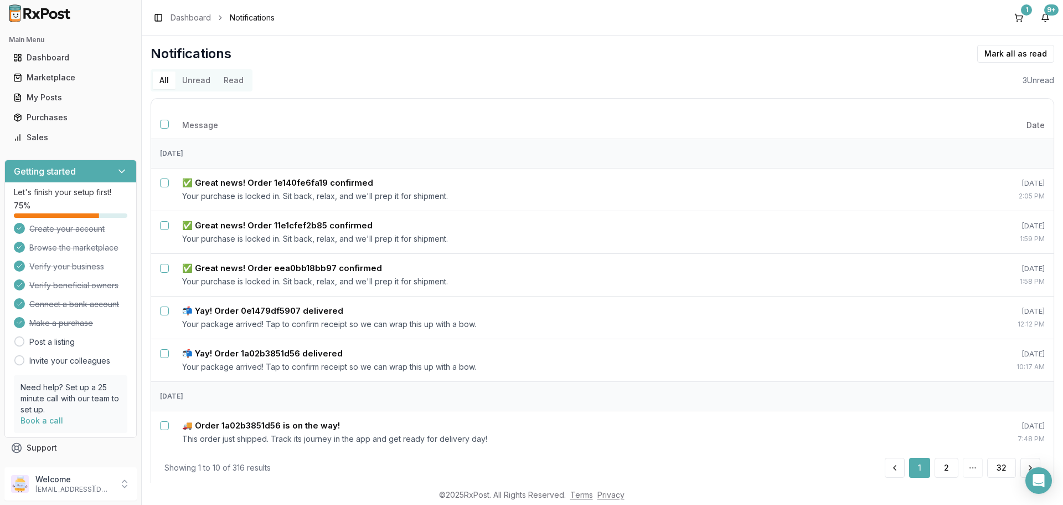
click at [198, 82] on button "Unread" at bounding box center [197, 80] width 42 height 18
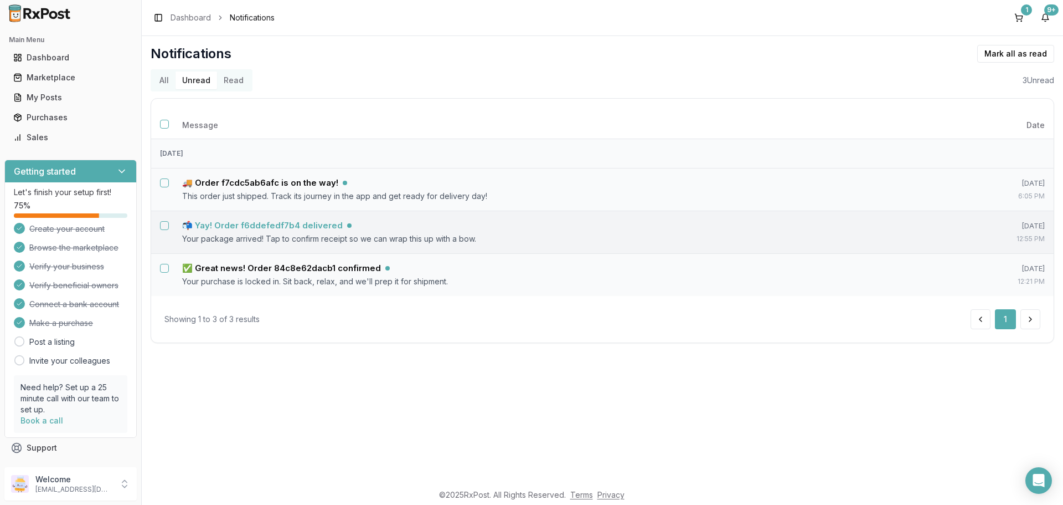
click at [307, 227] on h5 "📬 Yay! Order f6ddefedf7b4 delivered" at bounding box center [262, 225] width 161 height 11
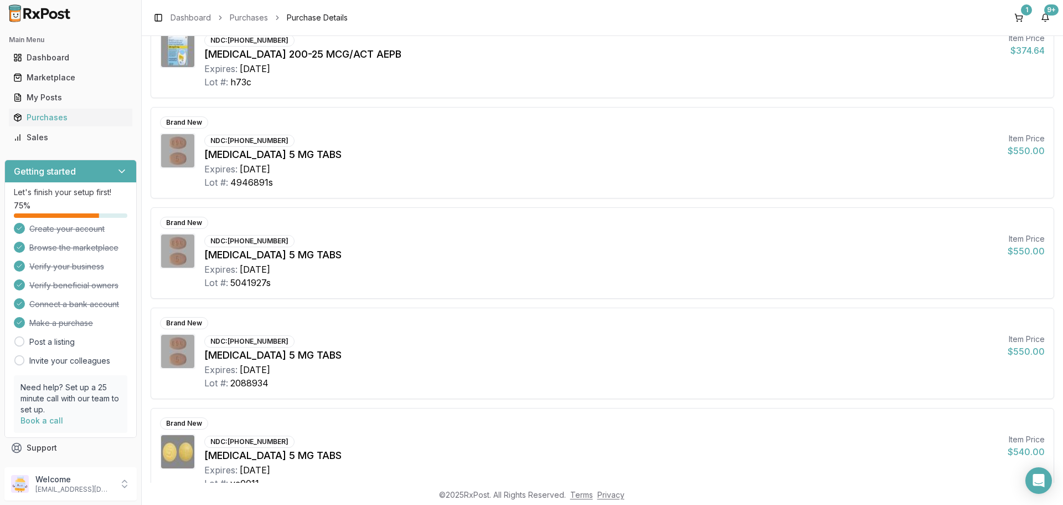
scroll to position [48, 0]
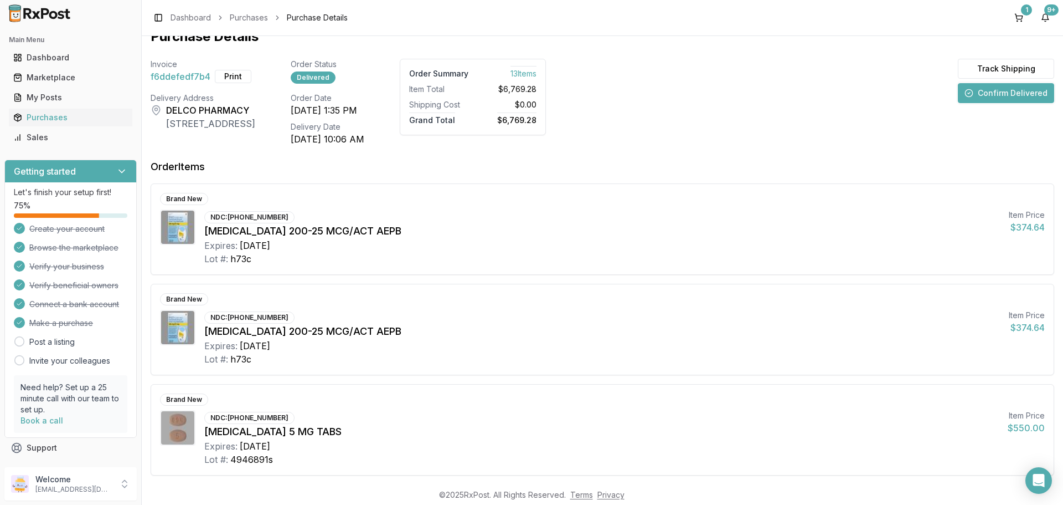
drag, startPoint x: 1006, startPoint y: 89, endPoint x: 530, endPoint y: 132, distance: 478.2
click at [530, 132] on div "Invoice f6ddefedf7b4 Print Order Status Delivered Order Summary 13 Item s Item …" at bounding box center [603, 102] width 904 height 87
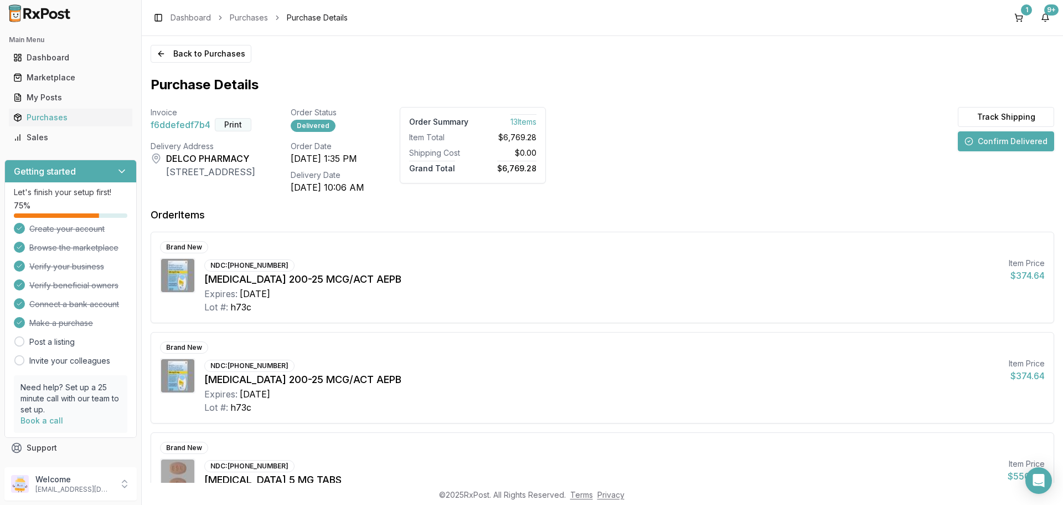
click at [224, 126] on button "Print" at bounding box center [233, 124] width 37 height 13
click at [1049, 14] on div "9+" at bounding box center [1051, 9] width 14 height 11
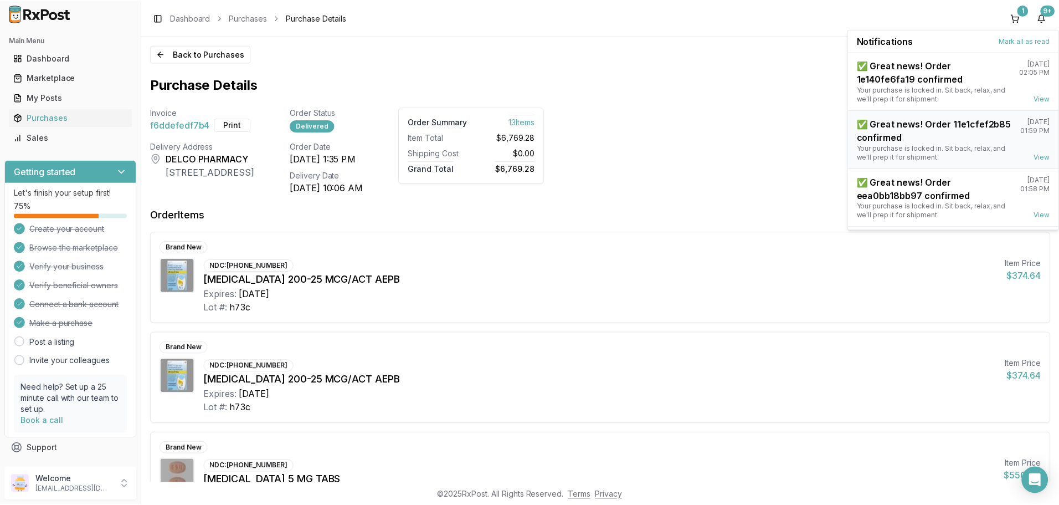
scroll to position [145, 0]
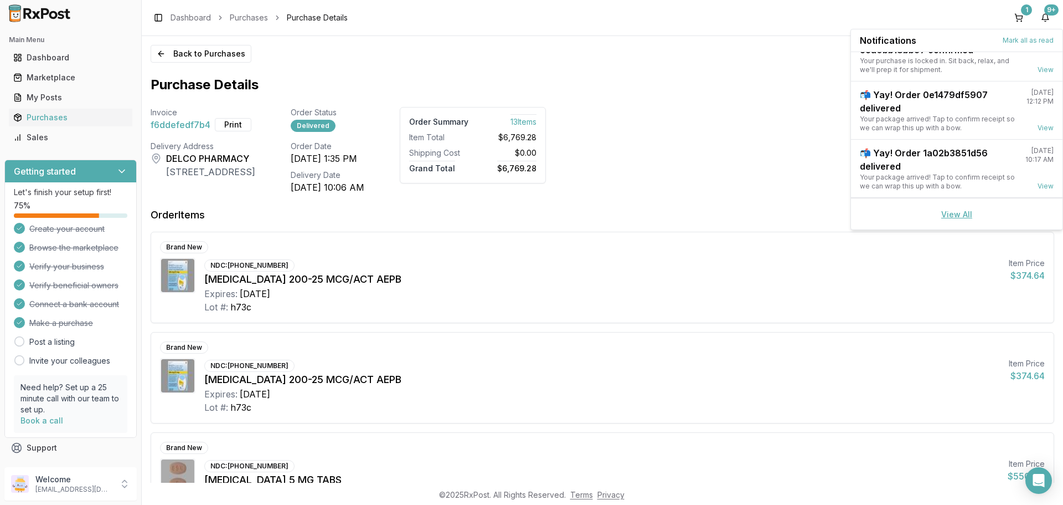
click at [949, 215] on link "View All" at bounding box center [956, 213] width 31 height 9
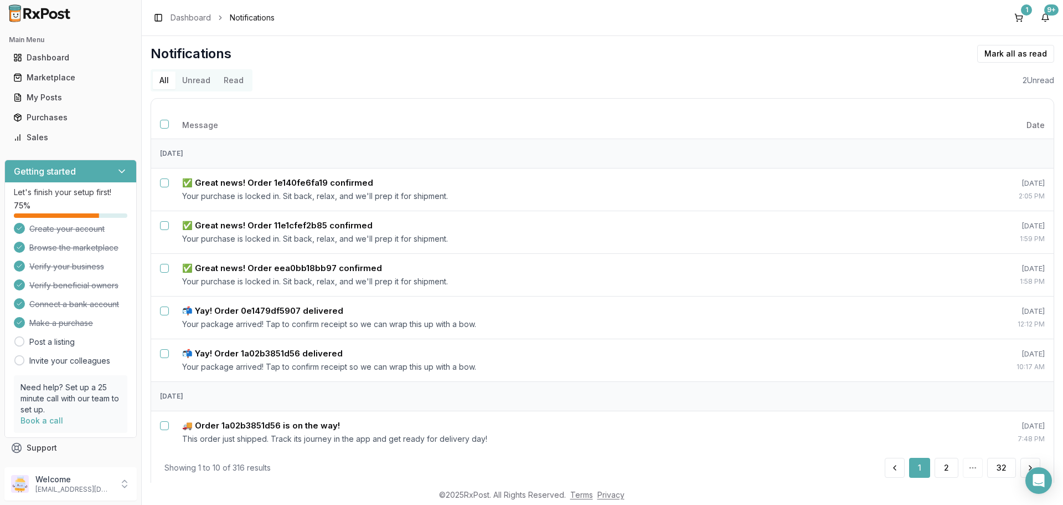
click at [186, 80] on button "Unread" at bounding box center [197, 80] width 42 height 18
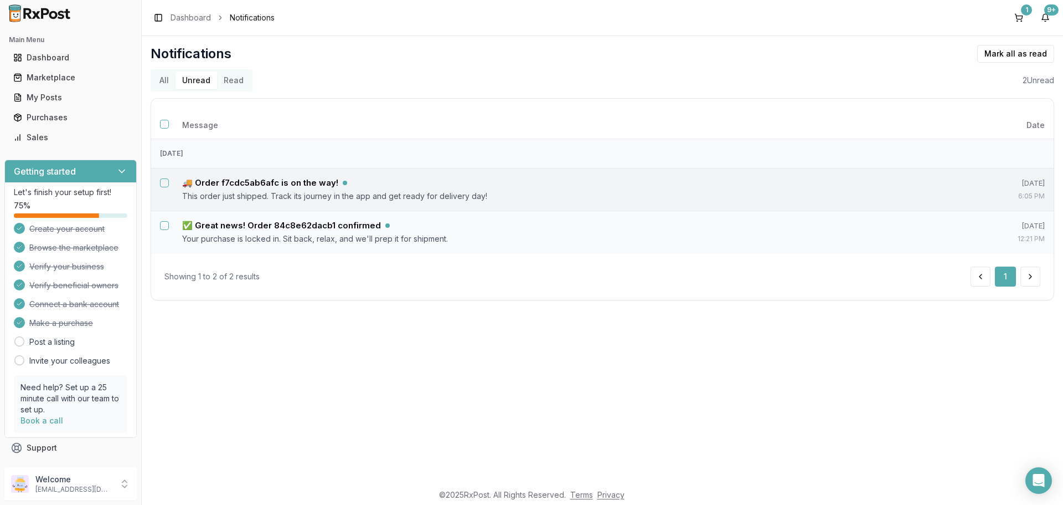
click at [166, 186] on button "Select notification: 🚚 Order f7cdc5ab6afc is on the way!" at bounding box center [164, 182] width 9 height 9
click at [163, 227] on button "Select notification: ✅ Great news! Order 84c8e62dacb1 confirmed" at bounding box center [164, 225] width 9 height 9
click at [954, 53] on button "Mark as read" at bounding box center [966, 54] width 65 height 18
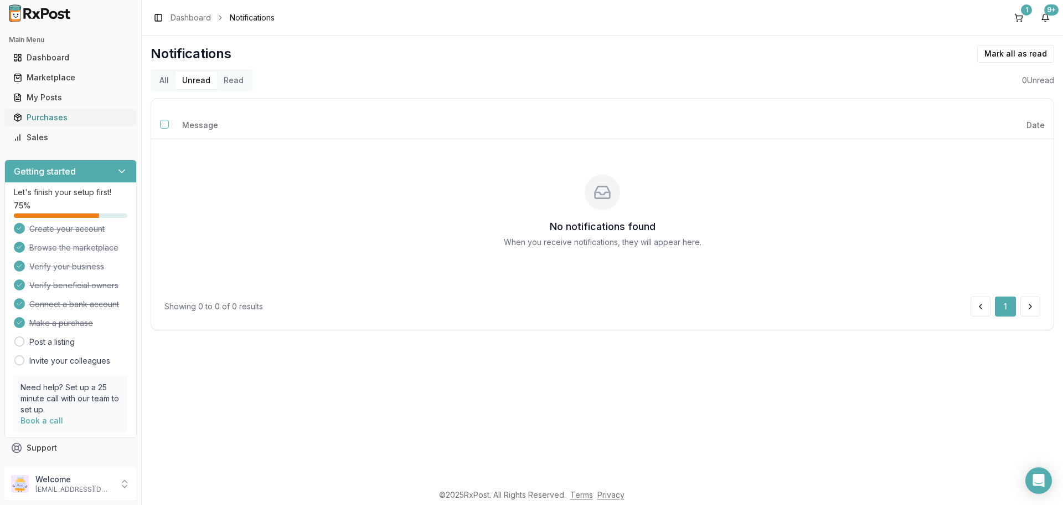
click at [59, 117] on div "Purchases" at bounding box center [70, 117] width 115 height 11
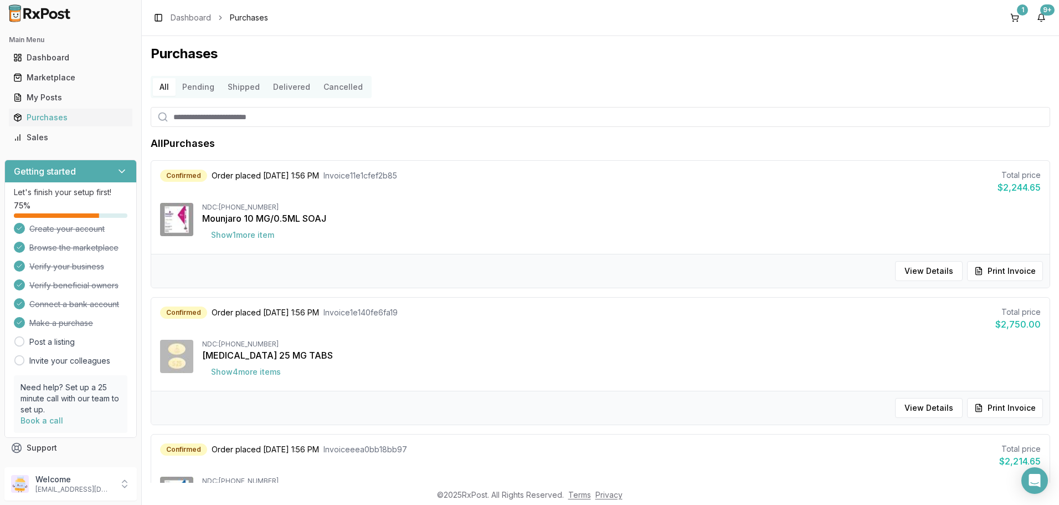
click at [280, 90] on button "Delivered" at bounding box center [291, 87] width 50 height 18
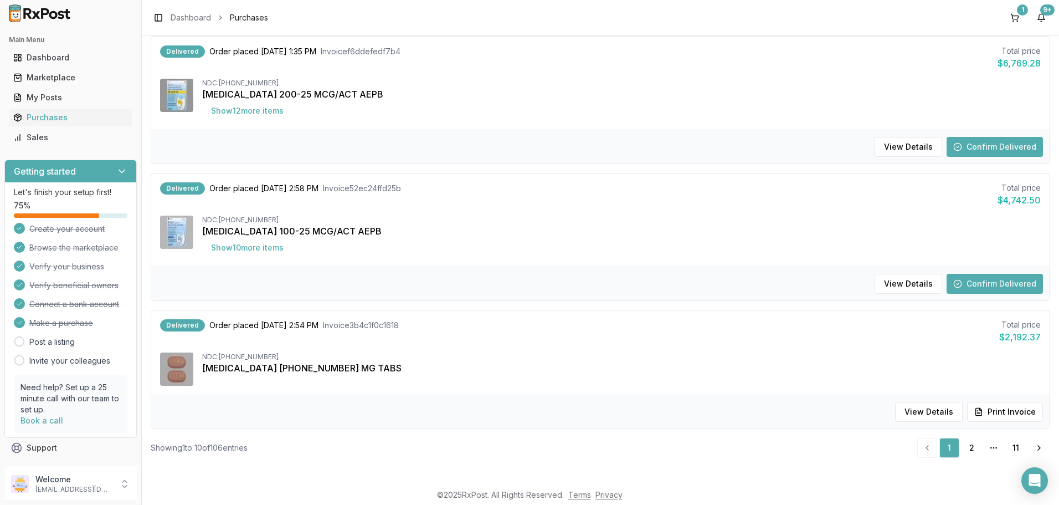
scroll to position [1074, 0]
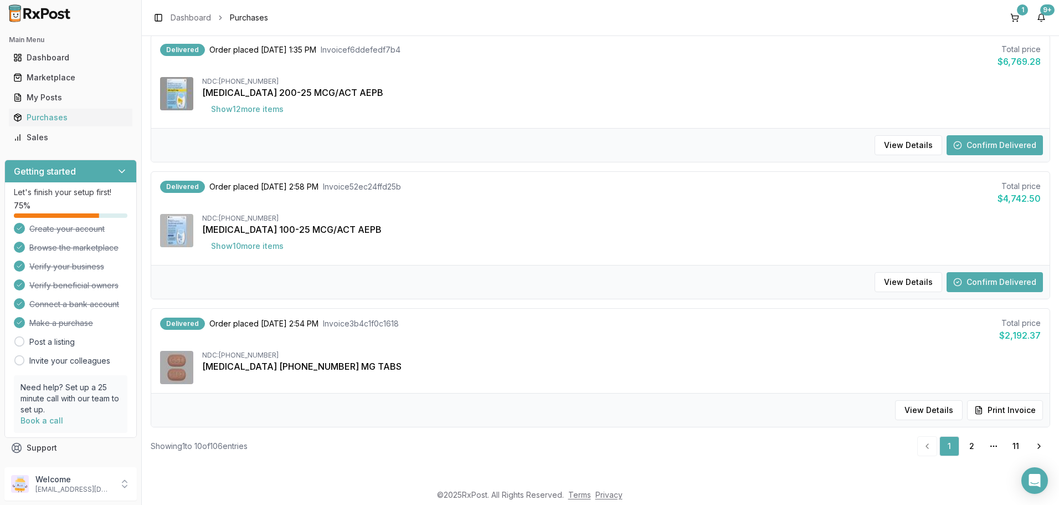
click at [967, 286] on button "Confirm Delivered" at bounding box center [994, 282] width 96 height 20
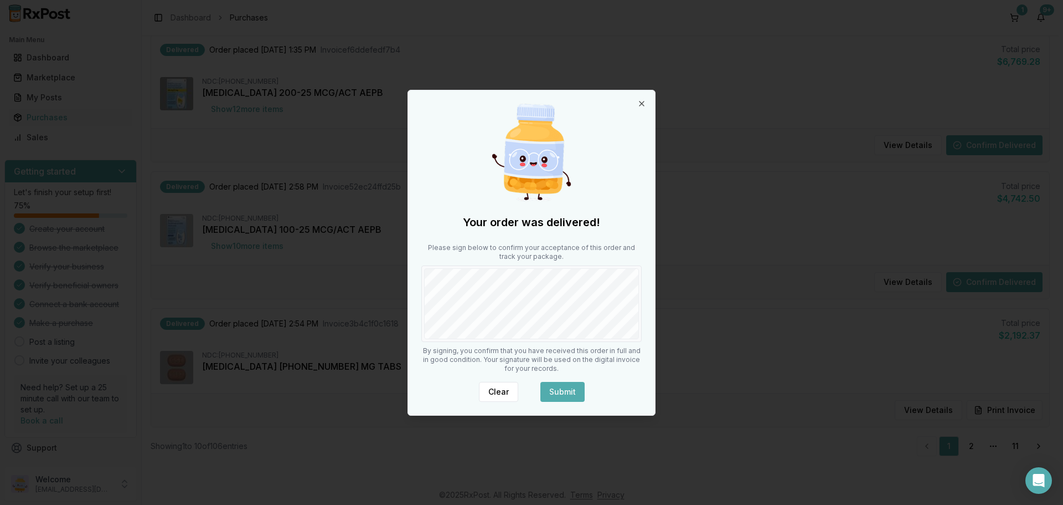
drag, startPoint x: 563, startPoint y: 387, endPoint x: 560, endPoint y: 378, distance: 9.1
click at [563, 388] on button "Submit" at bounding box center [563, 392] width 44 height 20
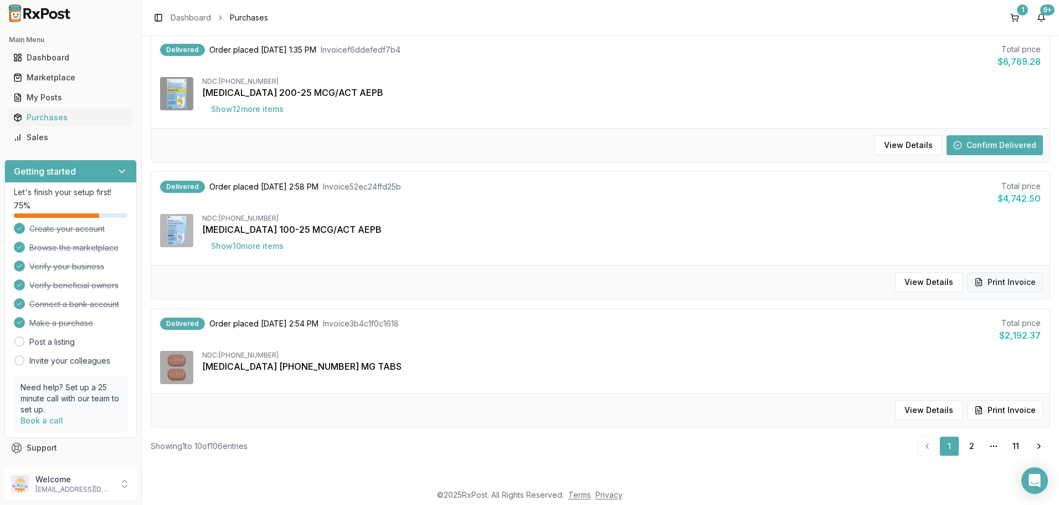
click at [995, 284] on button "Print Invoice" at bounding box center [1005, 282] width 76 height 20
click at [61, 118] on div "Purchases" at bounding box center [70, 117] width 115 height 11
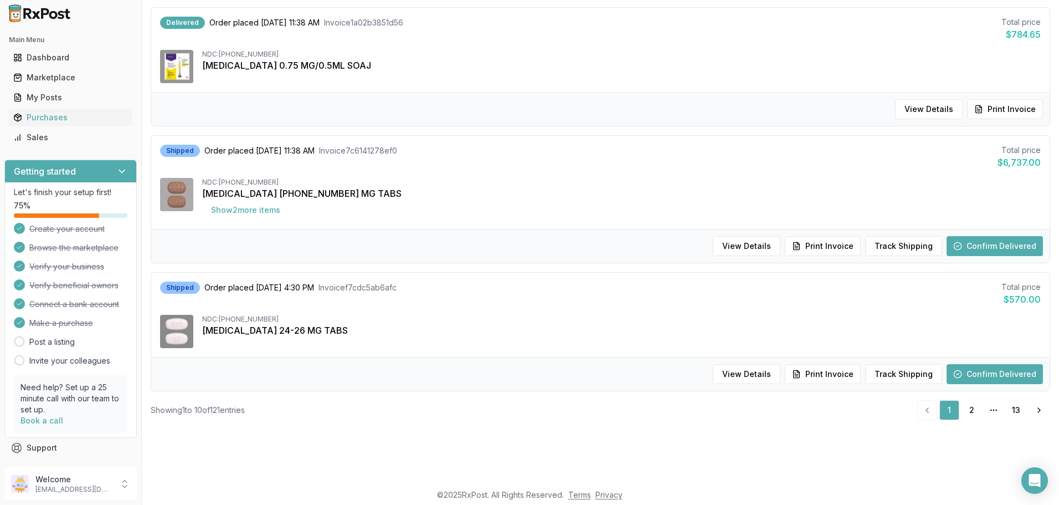
scroll to position [40, 0]
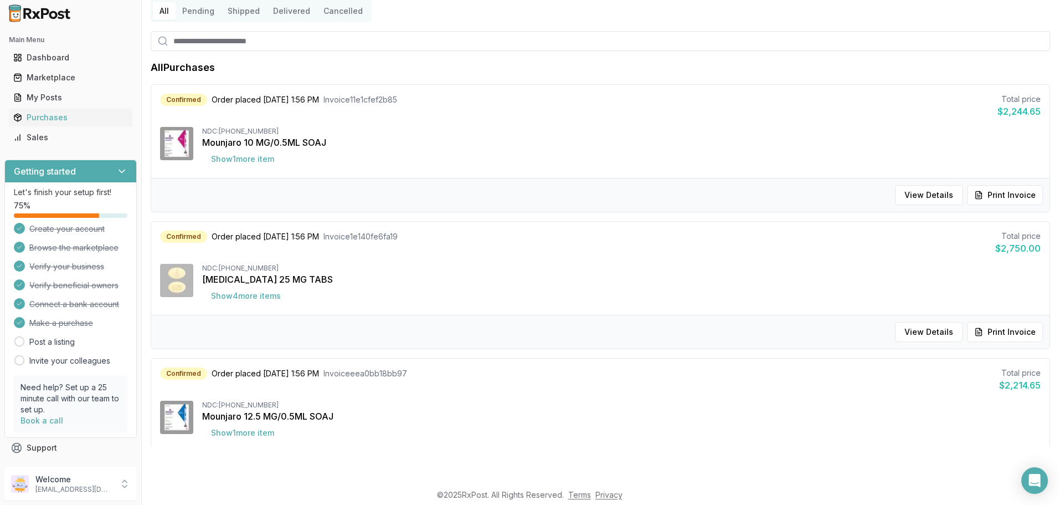
click at [265, 44] on input "search" at bounding box center [600, 41] width 899 height 20
type input "****"
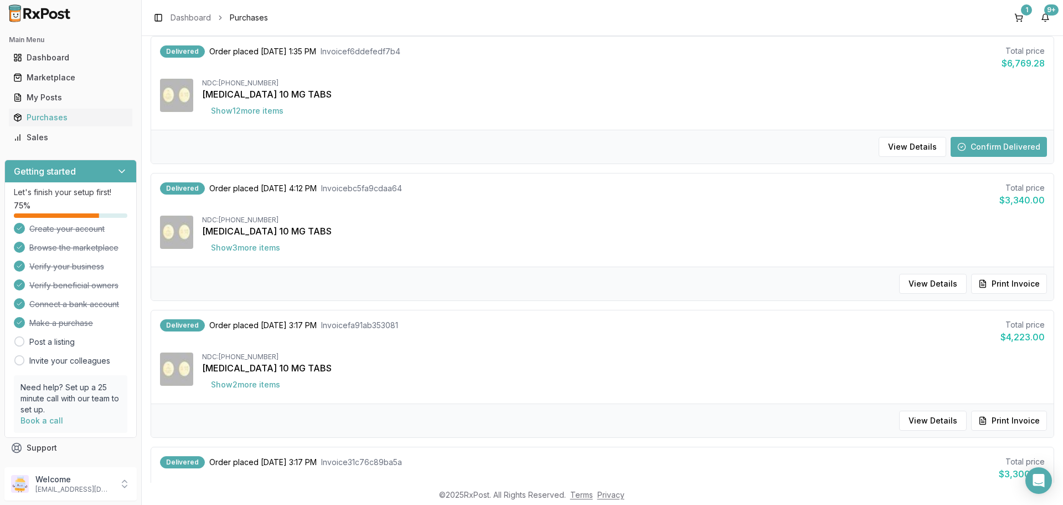
scroll to position [261, 0]
click at [265, 250] on button "Show 3 more item s" at bounding box center [245, 247] width 87 height 20
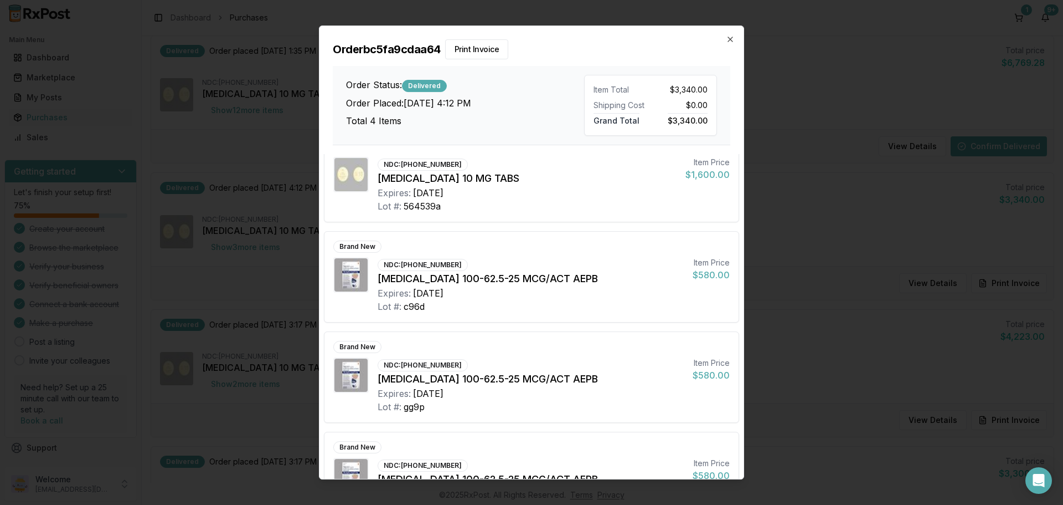
scroll to position [0, 0]
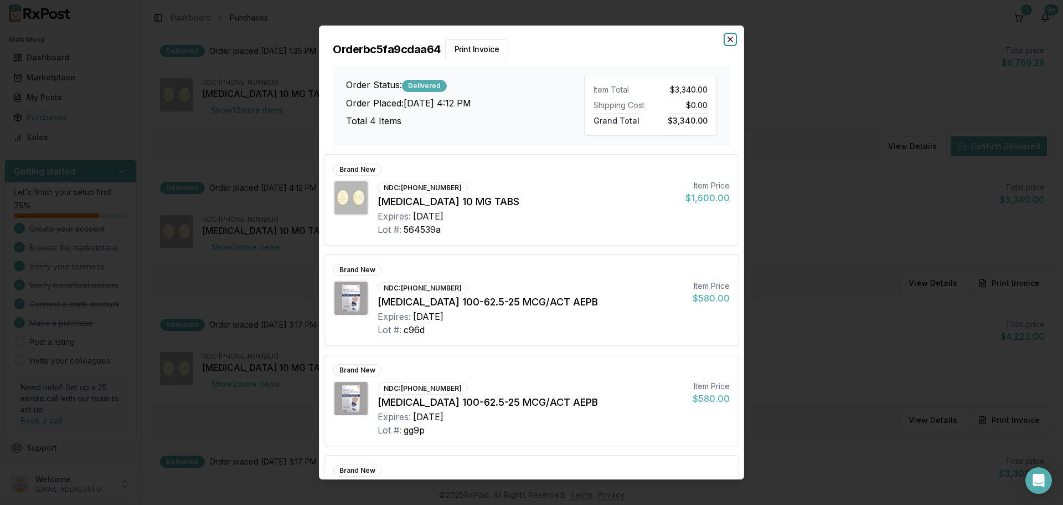
click at [733, 39] on icon "button" at bounding box center [730, 39] width 9 height 9
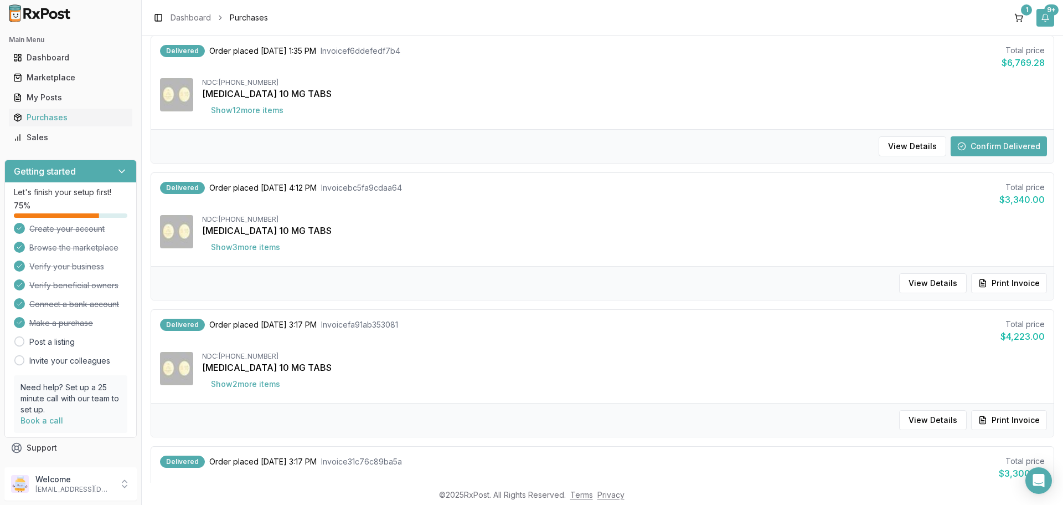
click at [1049, 19] on button "9+" at bounding box center [1046, 18] width 18 height 18
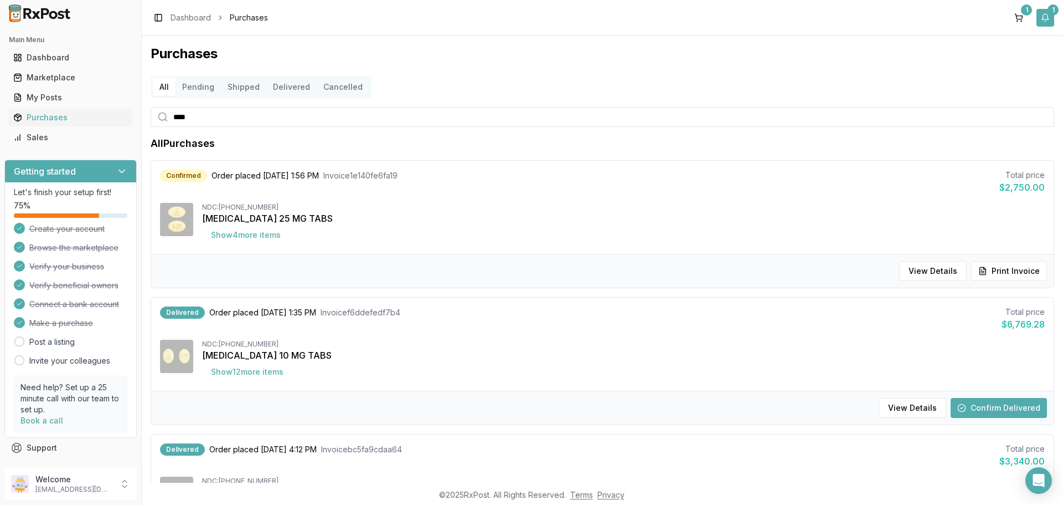
click at [1048, 16] on button "1" at bounding box center [1046, 18] width 18 height 18
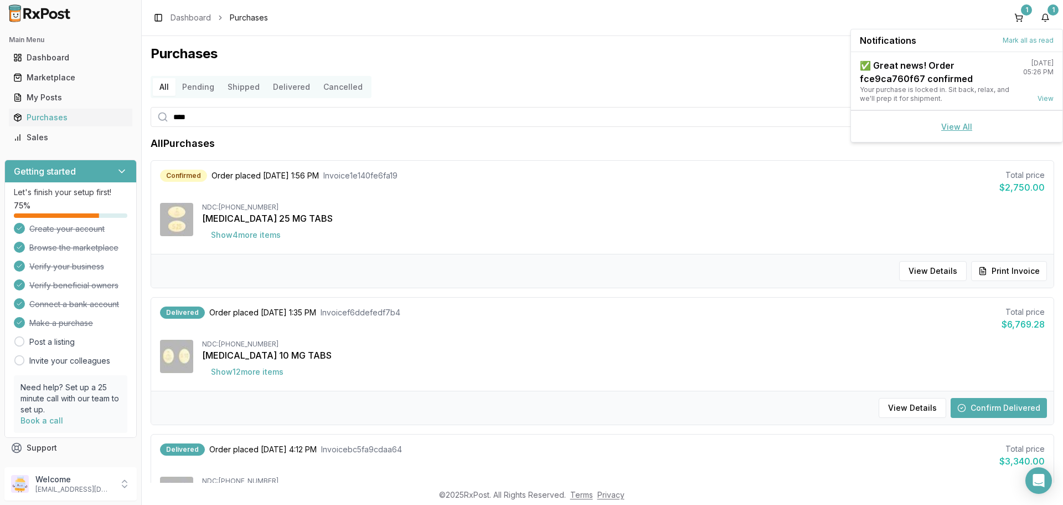
click at [953, 127] on link "View All" at bounding box center [956, 126] width 31 height 9
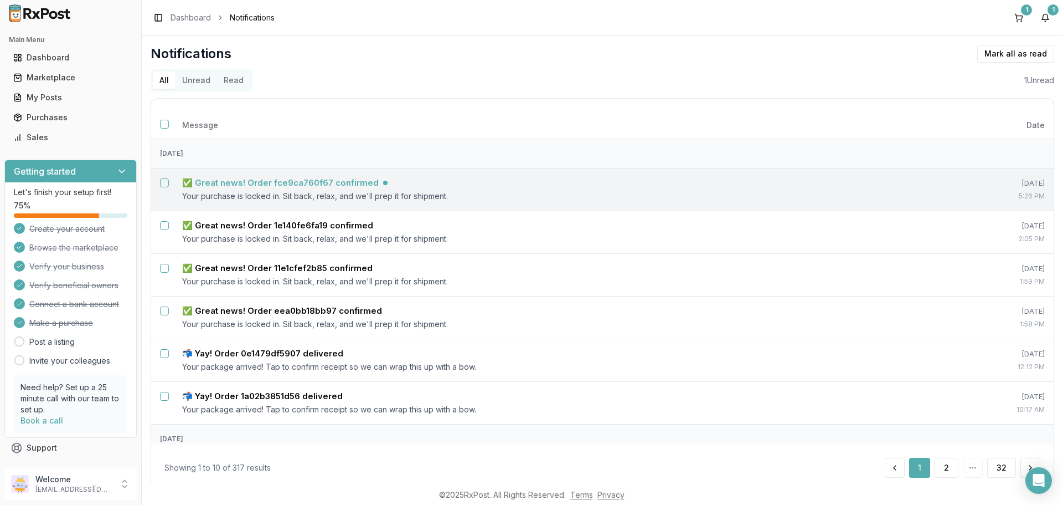
click at [321, 186] on h5 "✅ Great news! Order fce9ca760f67 confirmed" at bounding box center [280, 182] width 197 height 11
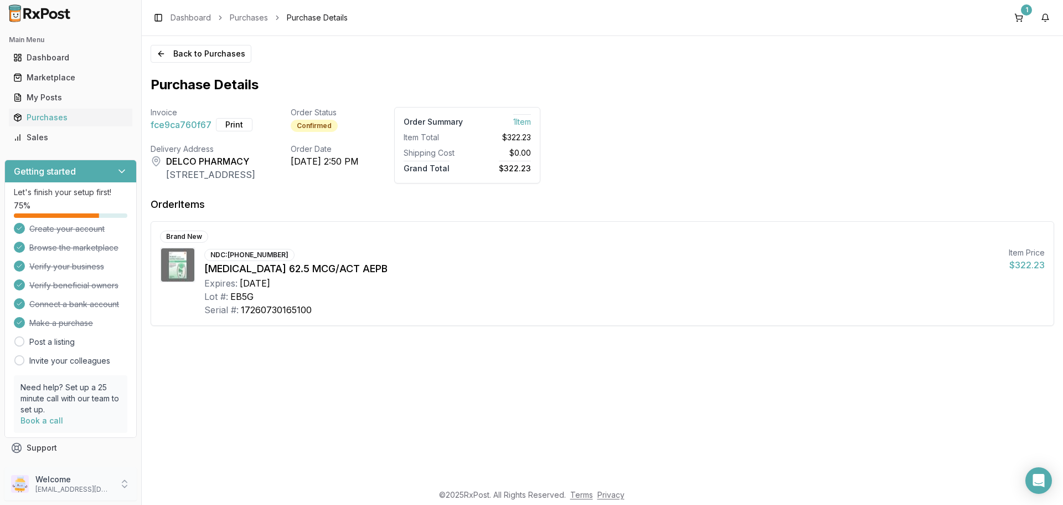
click at [127, 485] on icon at bounding box center [124, 483] width 11 height 11
click at [47, 75] on div "Marketplace" at bounding box center [70, 77] width 115 height 11
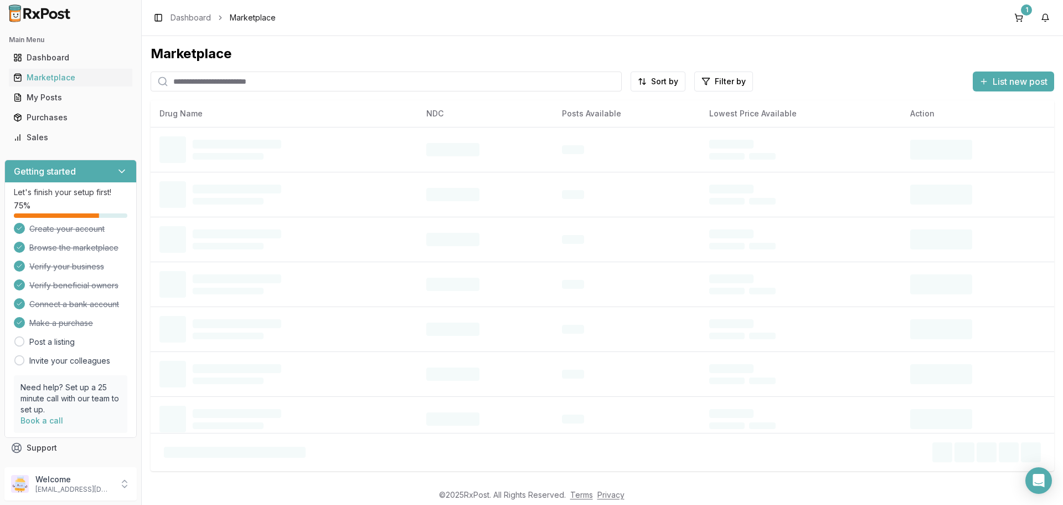
click at [228, 81] on input "search" at bounding box center [386, 81] width 471 height 20
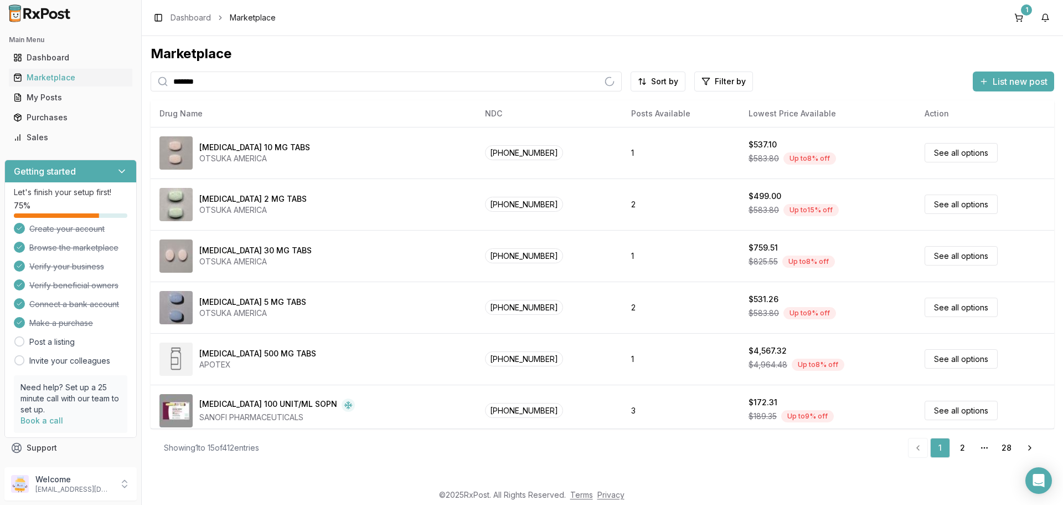
type input "*******"
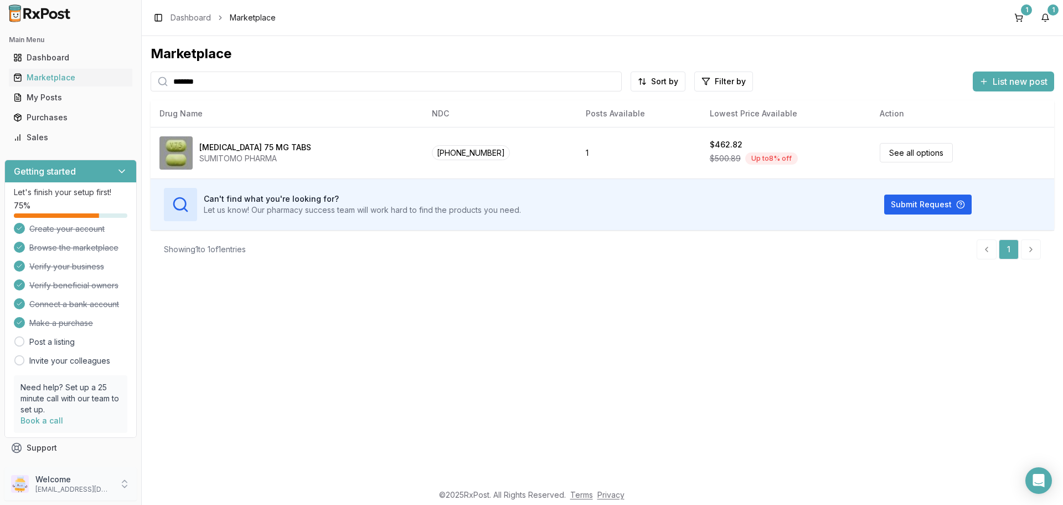
click at [131, 482] on div "Welcome delcopharmacyrx@gmail.com" at bounding box center [70, 483] width 132 height 33
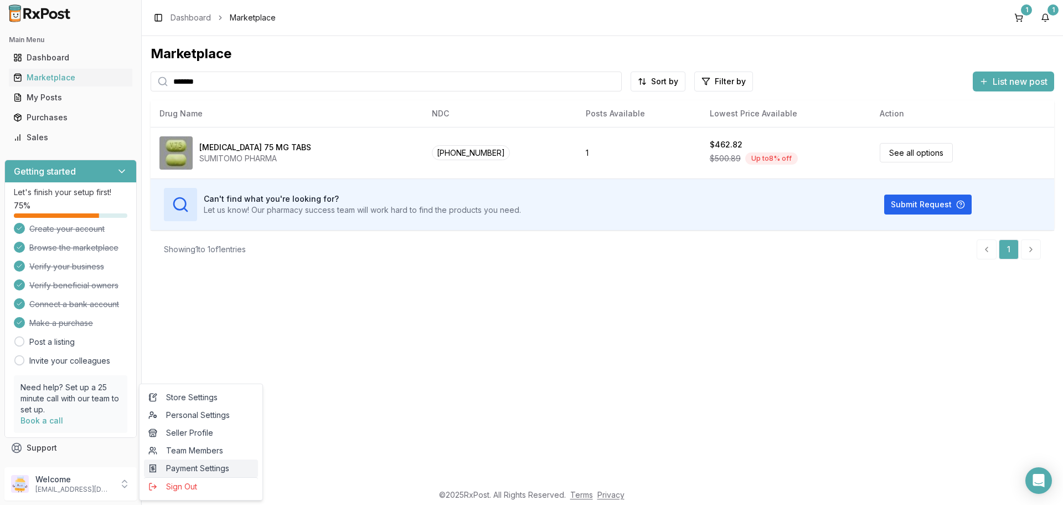
drag, startPoint x: 167, startPoint y: 484, endPoint x: 164, endPoint y: 467, distance: 16.8
click at [166, 484] on span "Sign Out" at bounding box center [200, 486] width 105 height 11
